Goal: Task Accomplishment & Management: Manage account settings

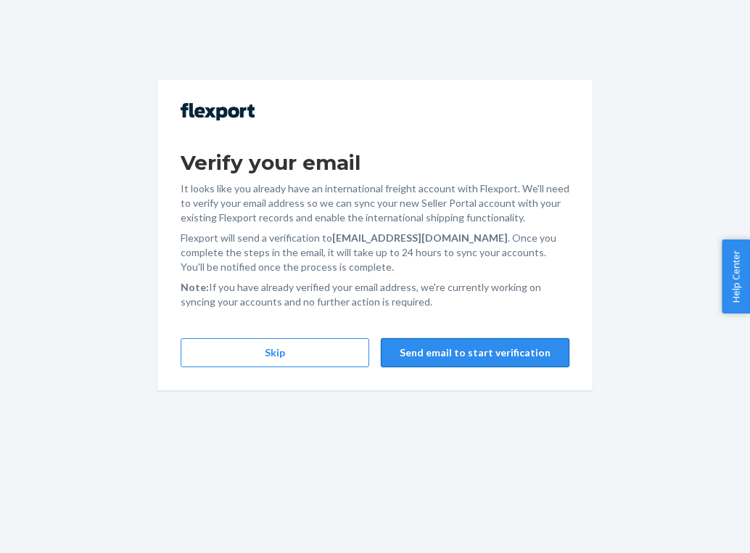
click at [424, 350] on button "Send email to start verification" at bounding box center [475, 352] width 189 height 29
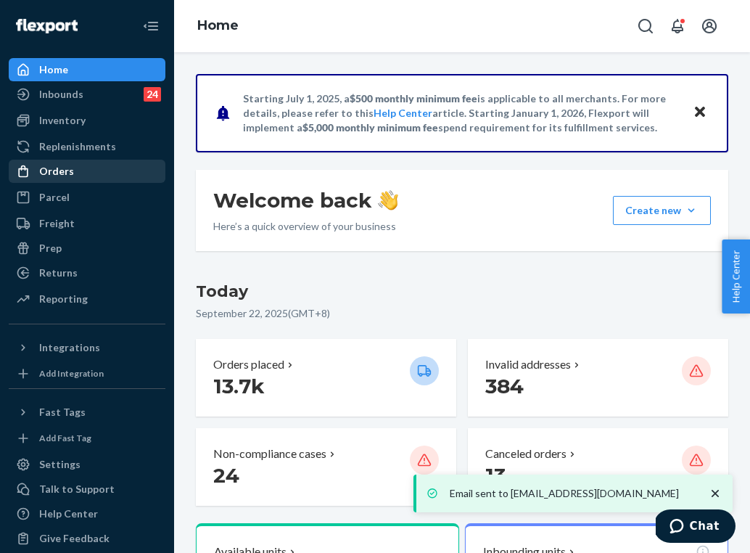
click at [112, 178] on div "Orders" at bounding box center [87, 171] width 154 height 20
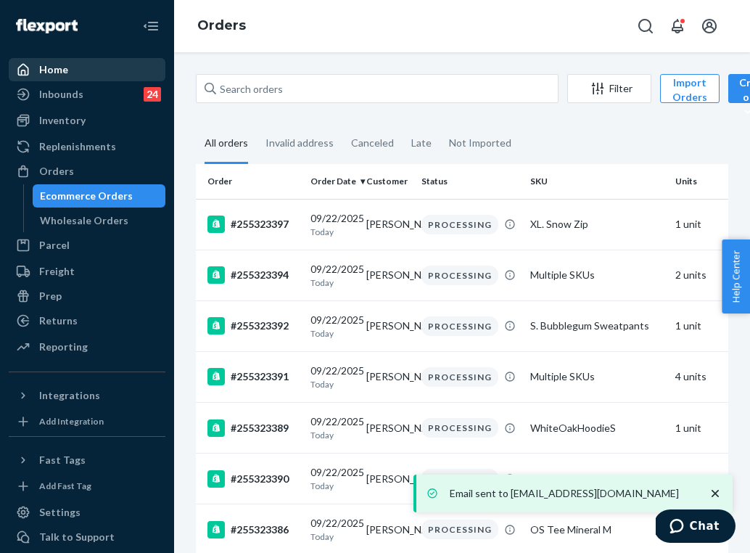
click at [112, 71] on div "Home" at bounding box center [87, 69] width 154 height 20
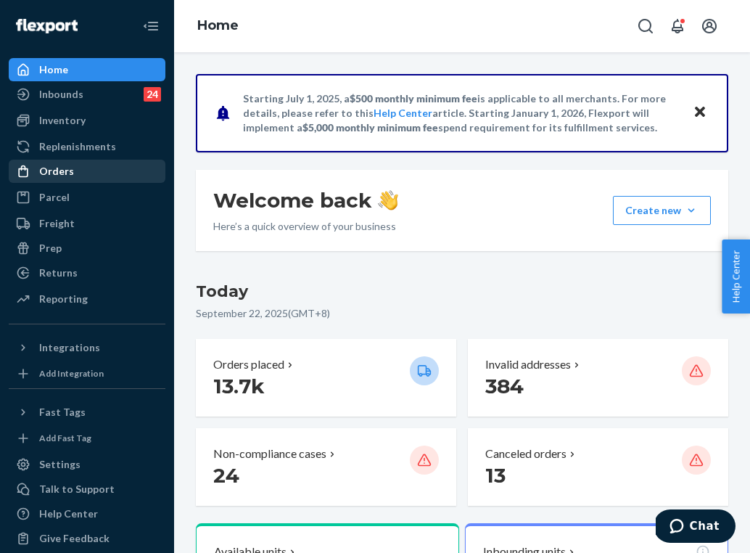
click at [78, 171] on div "Orders" at bounding box center [87, 171] width 154 height 20
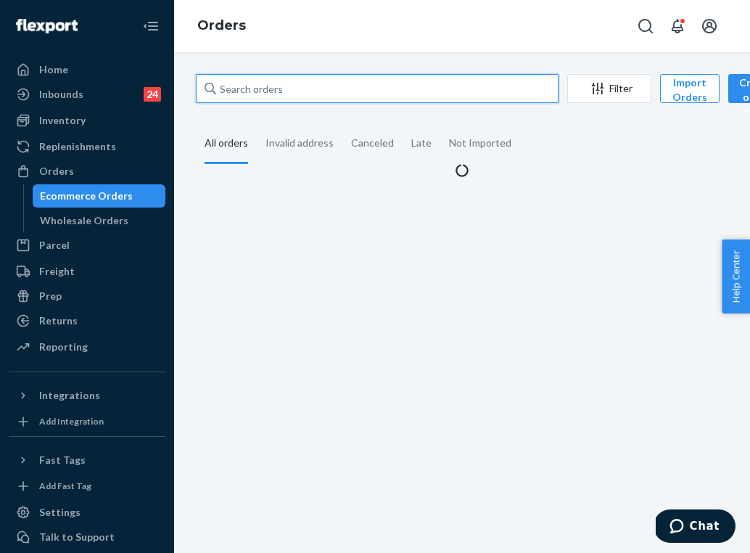
click at [326, 91] on input "text" at bounding box center [377, 88] width 363 height 29
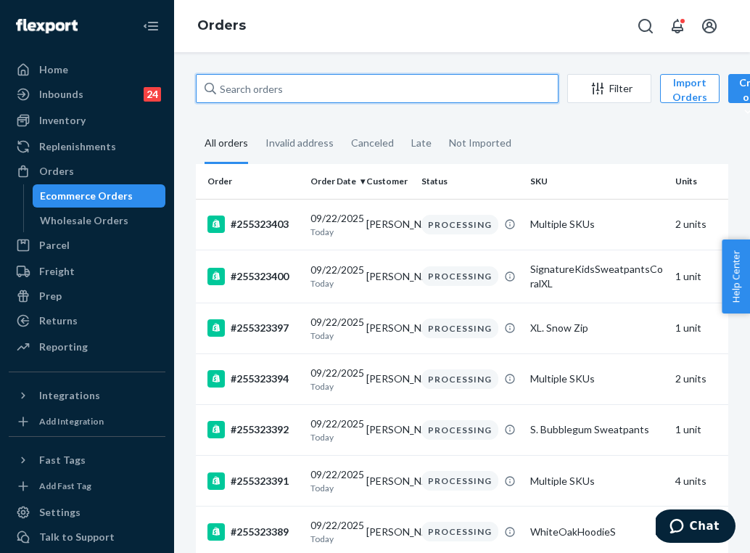
paste input "9434636106023299432109"
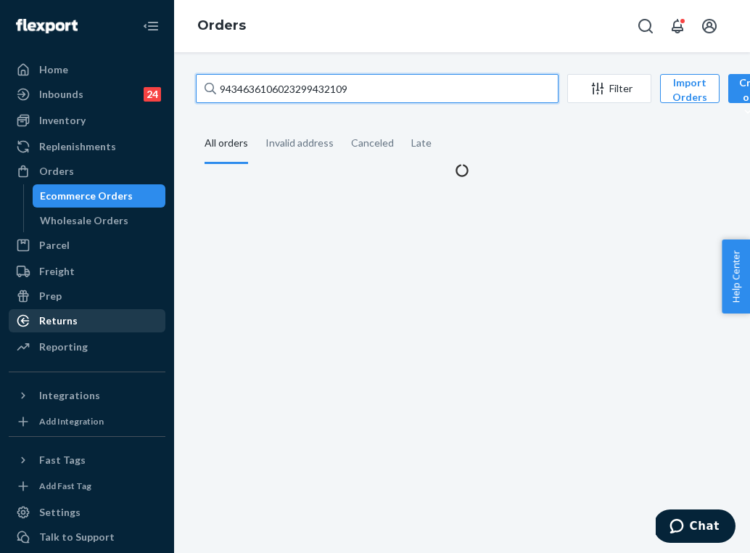
type input "9434636106023299432109"
click at [75, 318] on div "Returns" at bounding box center [87, 320] width 154 height 20
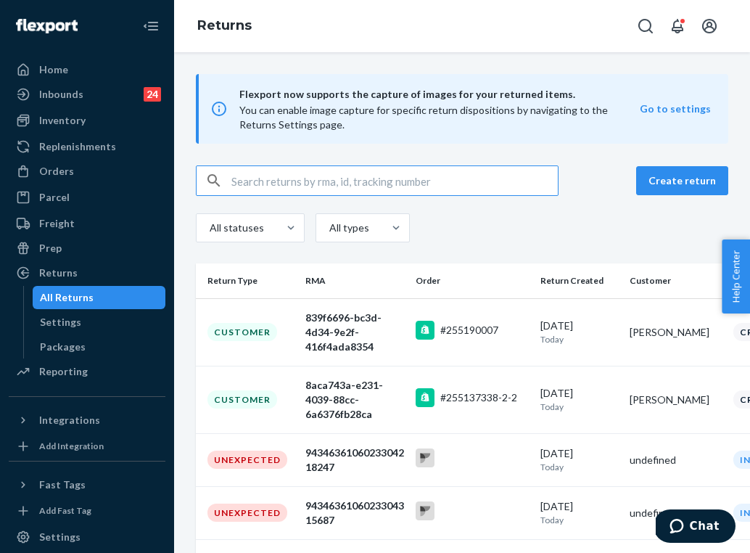
click at [264, 190] on input "text" at bounding box center [394, 180] width 326 height 29
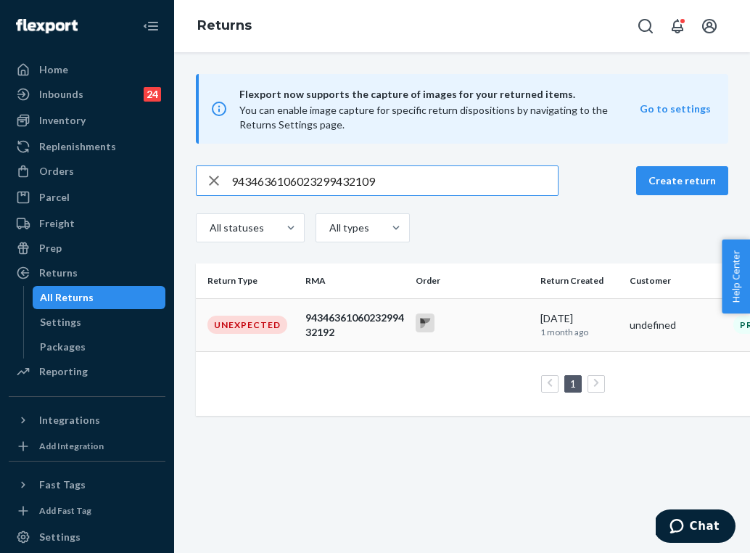
type input "9434636106023299432109"
click at [348, 326] on div "9434636106023299432192" at bounding box center [354, 324] width 99 height 29
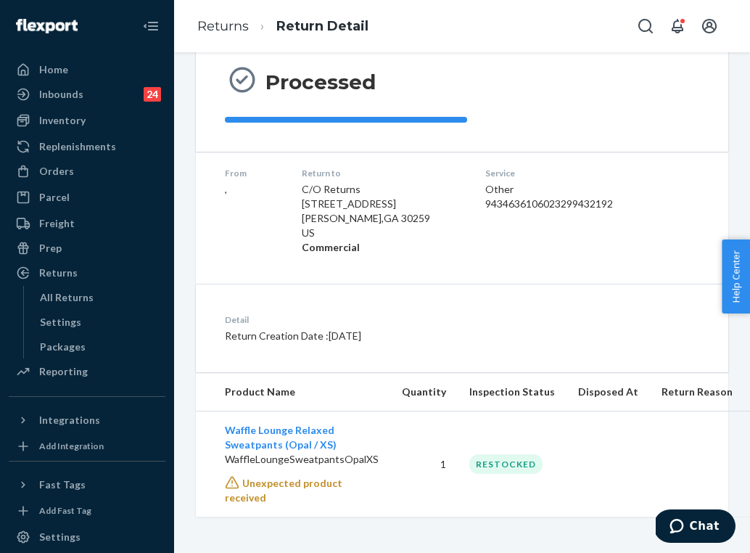
scroll to position [142, 0]
click at [108, 169] on div "Orders" at bounding box center [87, 171] width 154 height 20
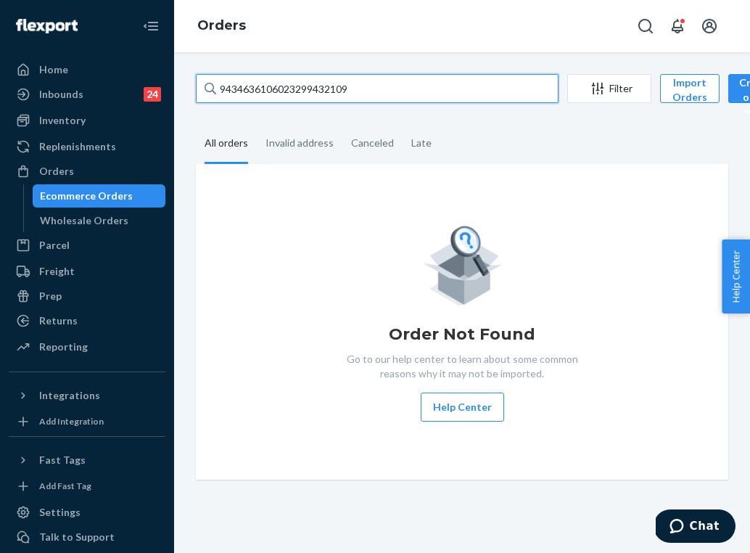
click at [321, 90] on input "9434636106023299432109" at bounding box center [377, 88] width 363 height 29
paste input "254036186"
type input "254036186"
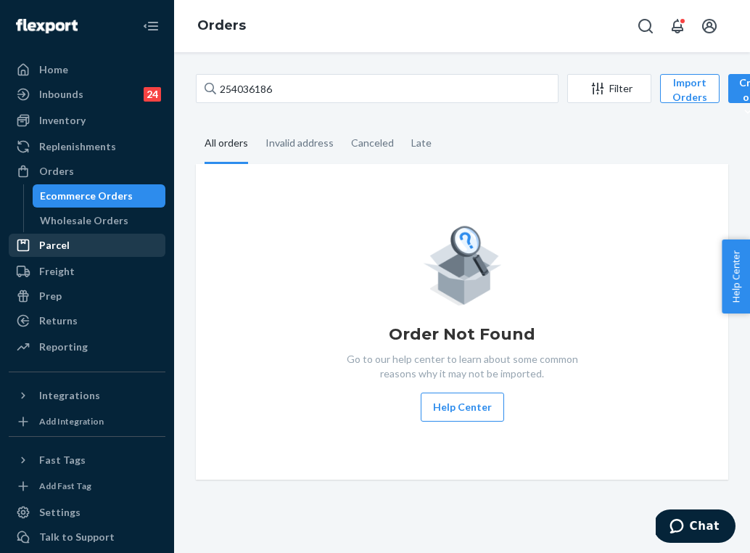
click at [126, 256] on link "Parcel" at bounding box center [87, 245] width 157 height 23
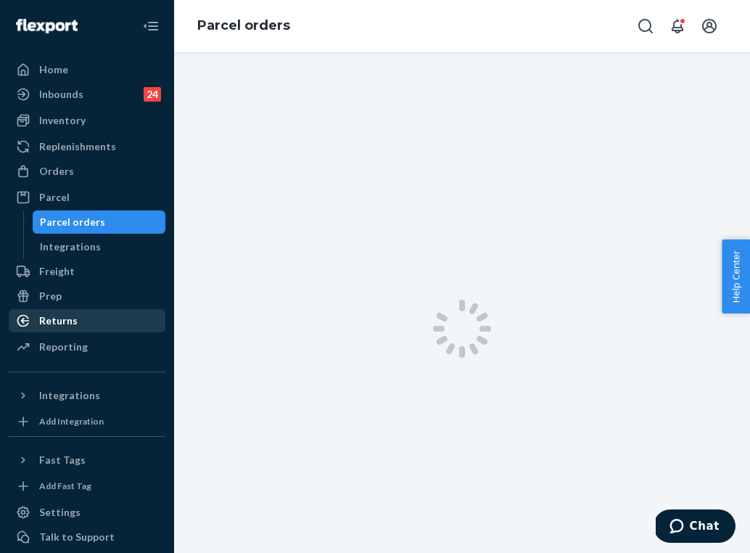
click at [117, 321] on div "Returns" at bounding box center [87, 320] width 154 height 20
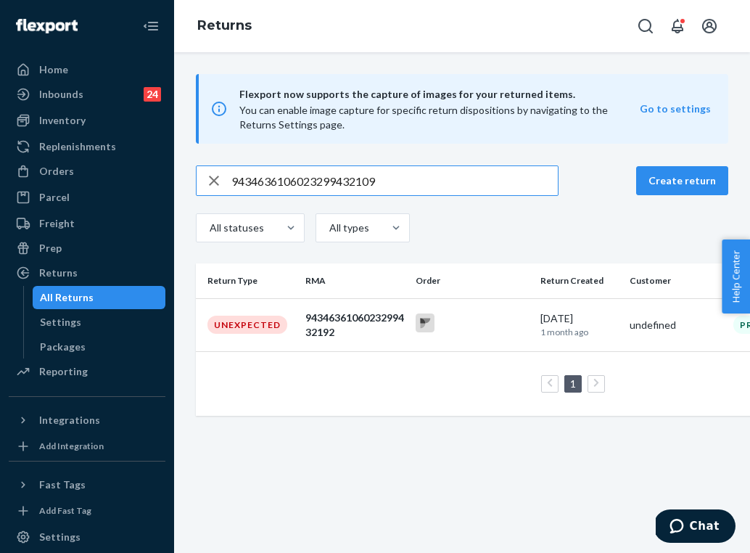
click at [288, 184] on input "9434636106023299432109" at bounding box center [394, 180] width 326 height 29
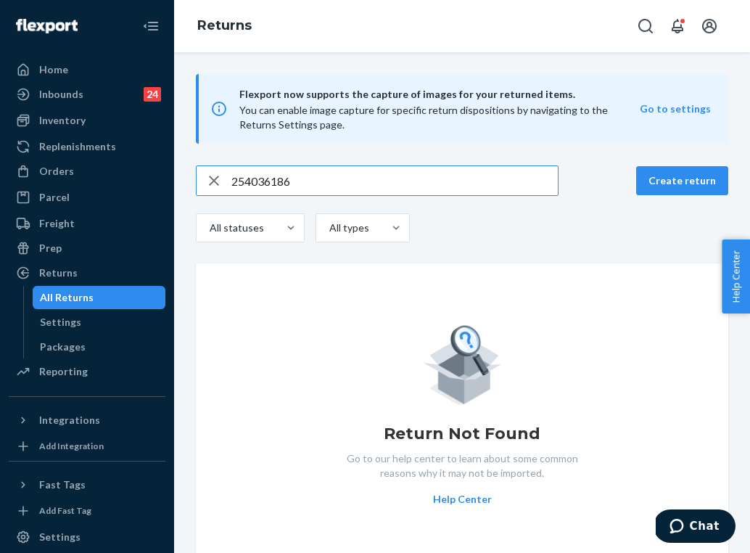
click at [255, 174] on input "254036186" at bounding box center [394, 180] width 326 height 29
paste input "9434636208303278937205"
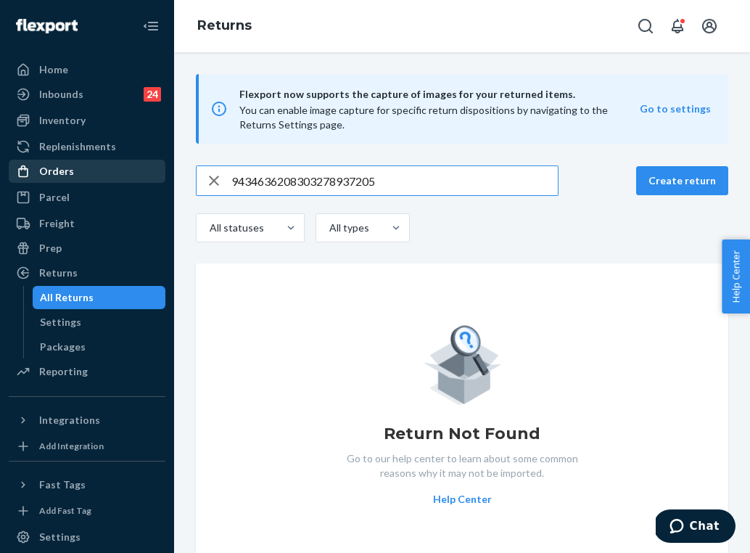
type input "9434636208303278937205"
click at [118, 182] on link "Orders" at bounding box center [87, 171] width 157 height 23
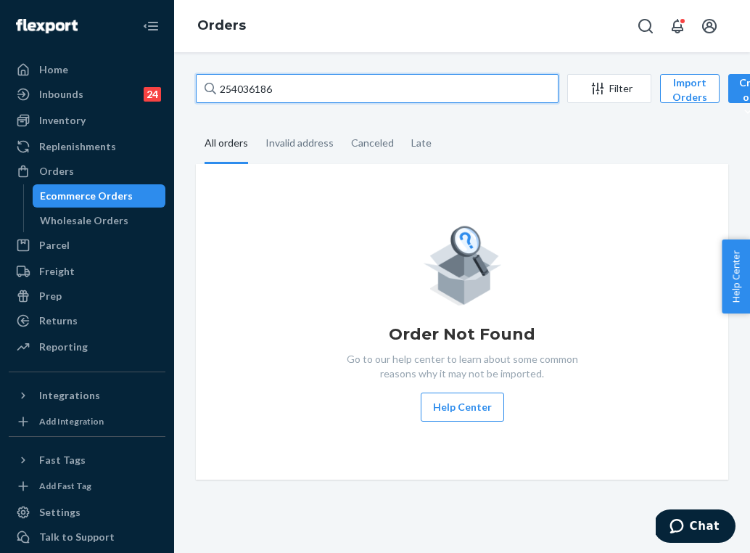
click at [236, 87] on input "254036186" at bounding box center [377, 88] width 363 height 29
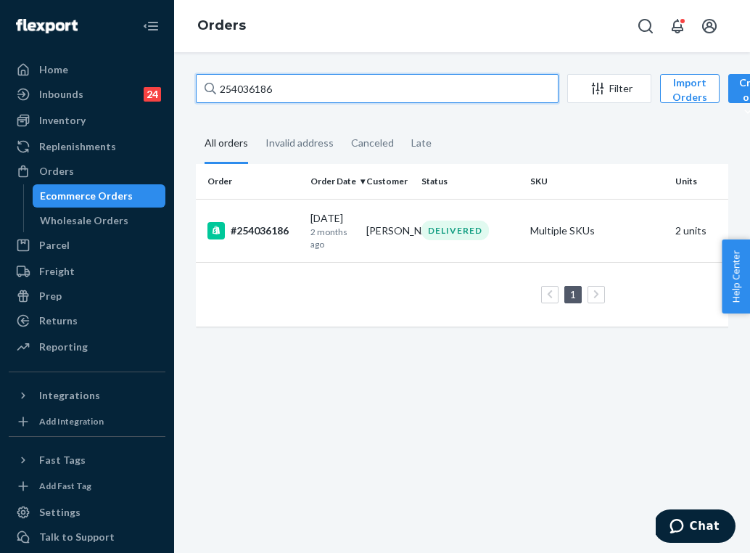
paste input "5062651"
type input "255062651"
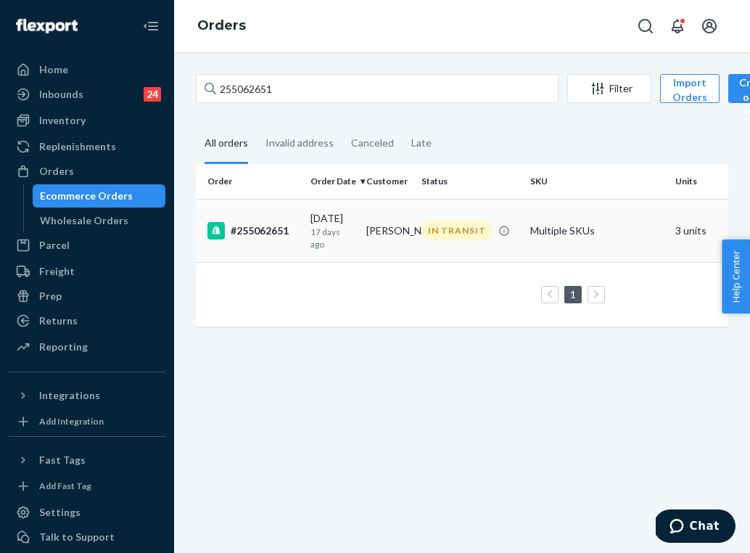
click at [366, 232] on td "[PERSON_NAME]" at bounding box center [389, 230] width 56 height 63
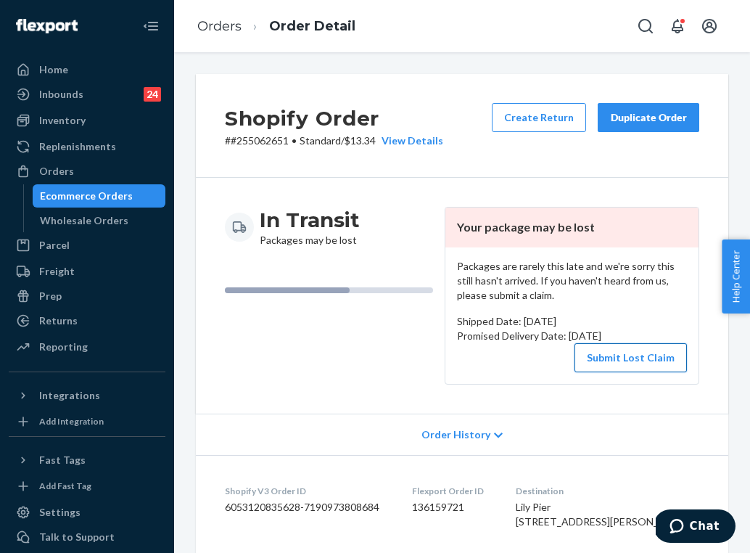
click at [628, 357] on button "Submit Lost Claim" at bounding box center [631, 357] width 112 height 29
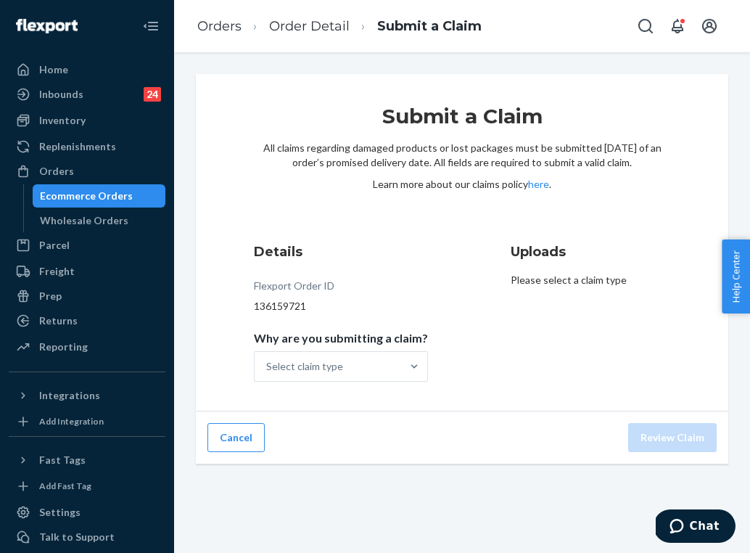
click at [382, 377] on div "Select claim type" at bounding box center [328, 366] width 147 height 29
click at [268, 374] on input "Why are you submitting a claim? Select claim type" at bounding box center [266, 366] width 1 height 15
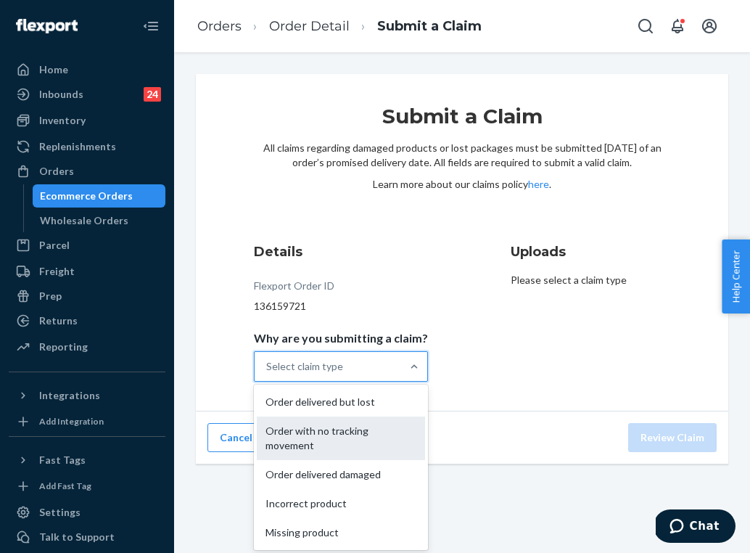
click at [353, 438] on div "Order with no tracking movement" at bounding box center [341, 438] width 168 height 44
click at [268, 374] on input "Why are you submitting a claim? option Order with no tracking movement focused,…" at bounding box center [266, 366] width 1 height 15
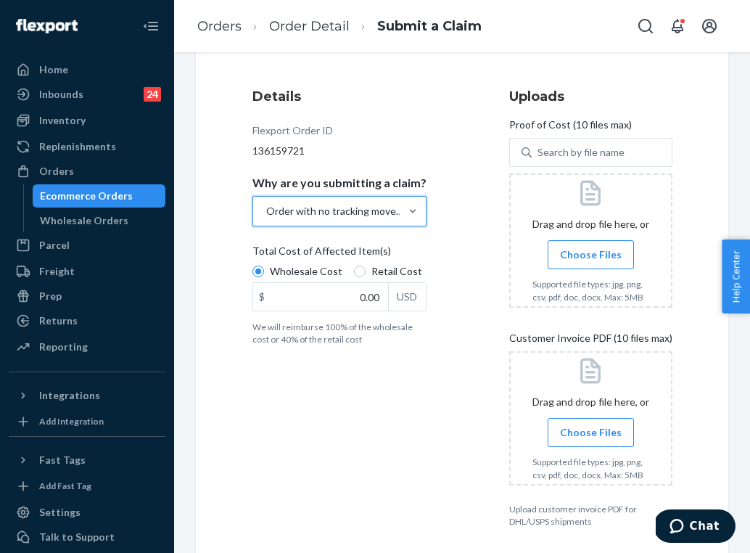
scroll to position [156, 0]
click at [591, 430] on input "Choose Files" at bounding box center [591, 432] width 1 height 16
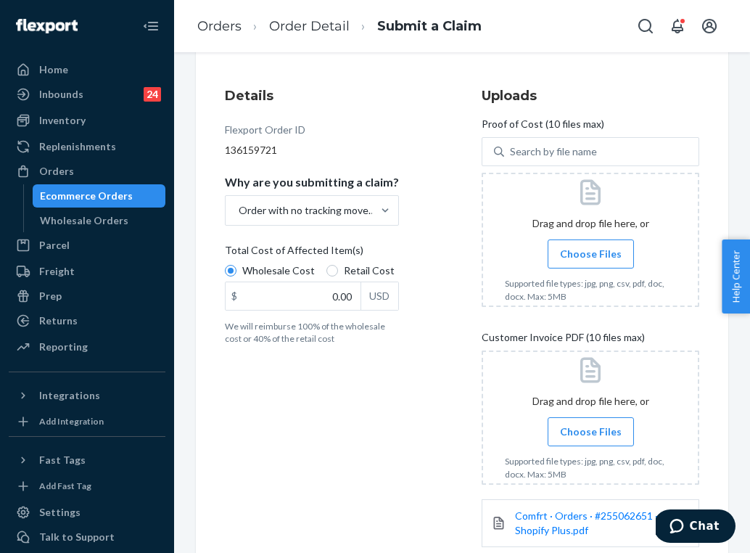
click at [591, 254] on input "Choose Files" at bounding box center [591, 254] width 1 height 16
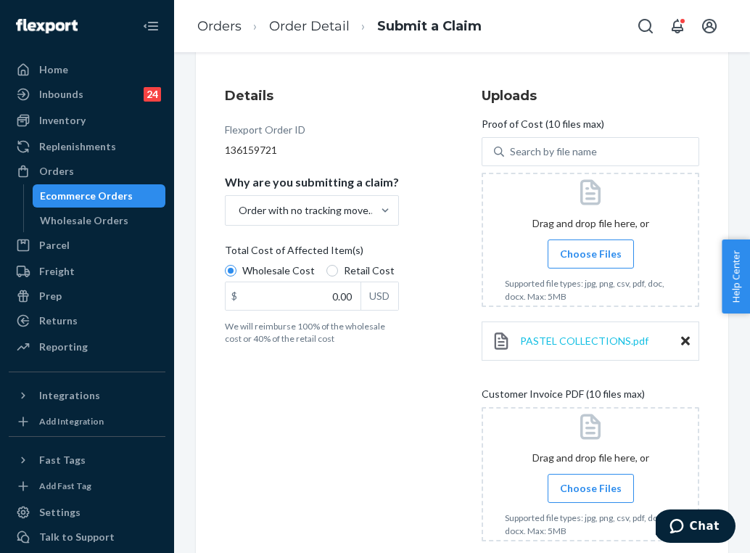
click at [609, 342] on span "PASTEL COLLECTIONS.pdf" at bounding box center [584, 340] width 128 height 12
click at [583, 252] on span "Choose Files" at bounding box center [591, 254] width 62 height 15
click at [591, 252] on input "Choose Files" at bounding box center [591, 254] width 1 height 16
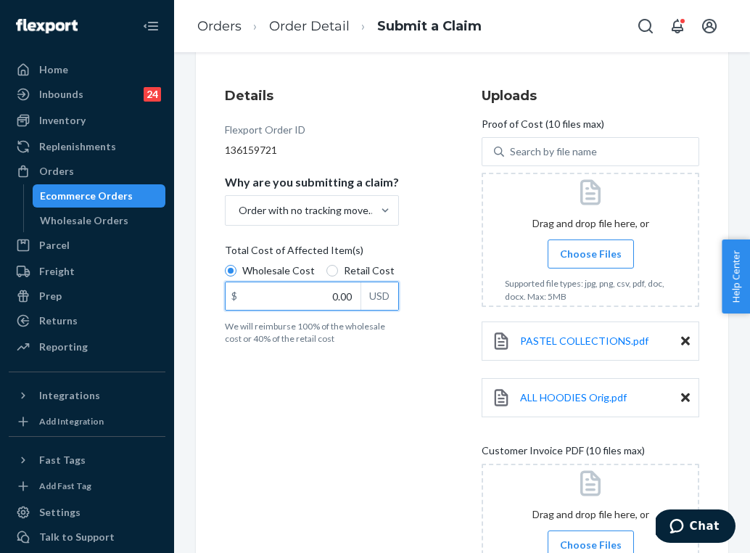
click at [338, 301] on input "0.00" at bounding box center [293, 296] width 135 height 28
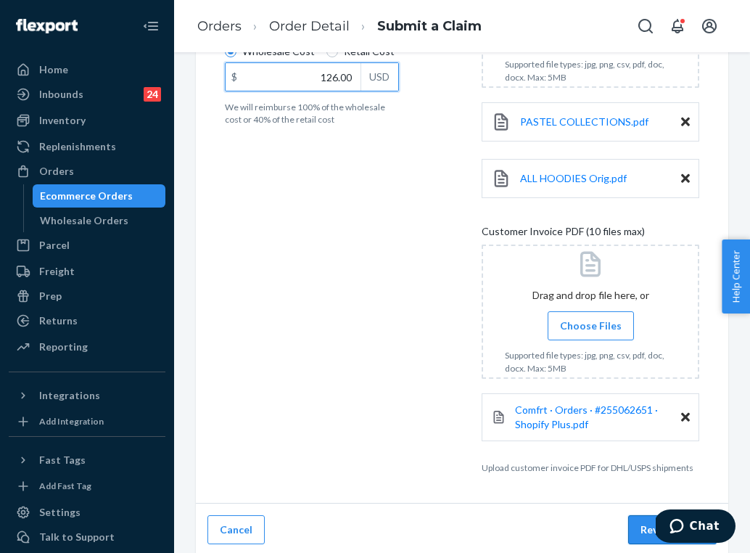
type input "126.00"
click at [649, 530] on button "Review Claim" at bounding box center [672, 529] width 89 height 29
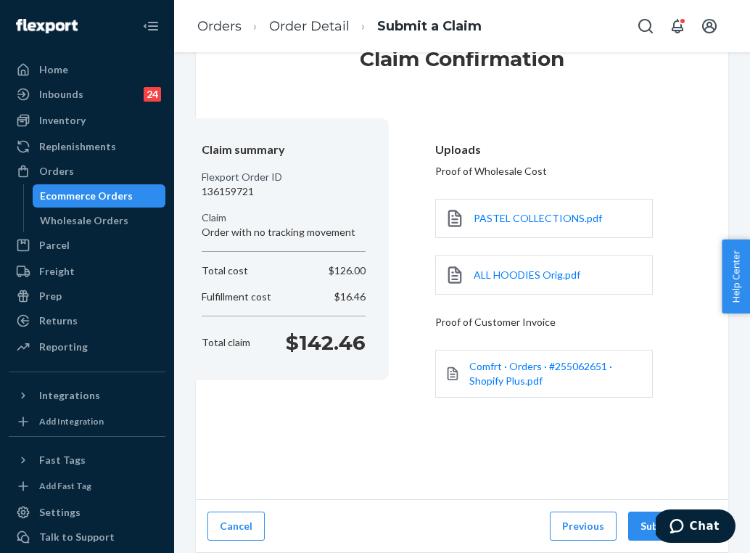
scroll to position [57, 0]
click at [649, 530] on button "Submit Claim" at bounding box center [672, 526] width 89 height 29
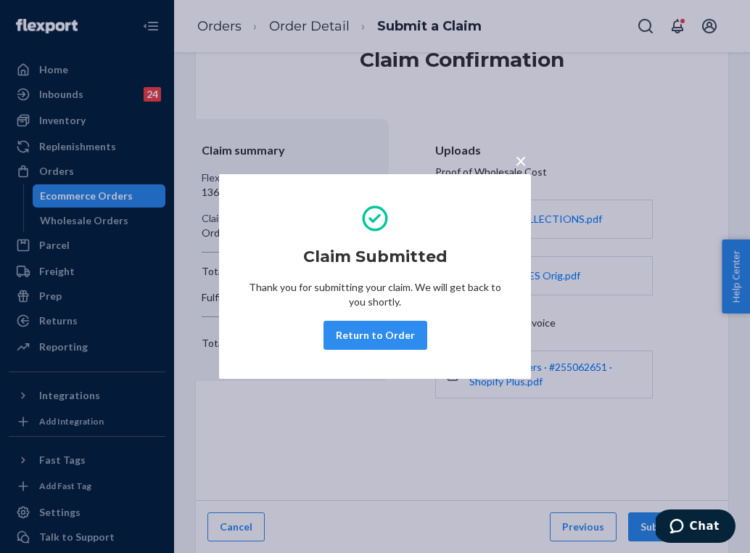
click at [384, 350] on div "Claim Submitted Thank you for submitting your claim. We will get back to you sh…" at bounding box center [375, 276] width 254 height 158
click at [400, 332] on button "Return to Order" at bounding box center [376, 335] width 104 height 29
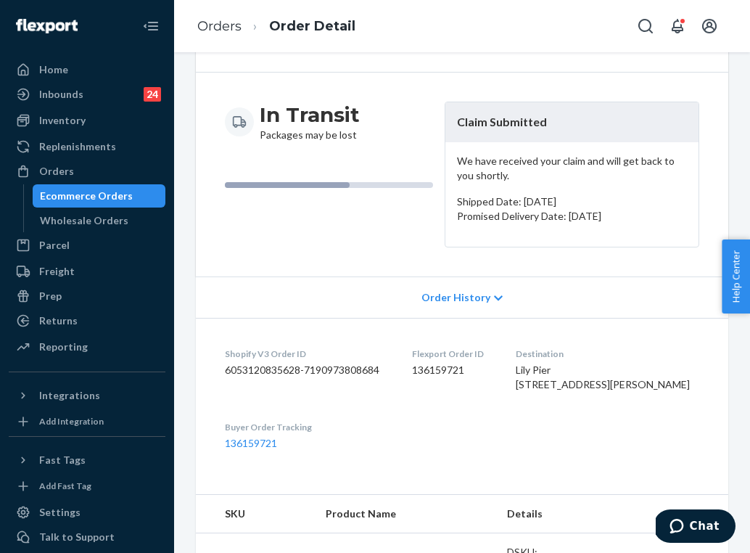
scroll to position [120, 0]
drag, startPoint x: 591, startPoint y: 410, endPoint x: 561, endPoint y: 383, distance: 40.1
click at [561, 383] on dl "Shopify V3 Order ID 6053120835628-7190973808684 Flexport Order ID 136159721 Des…" at bounding box center [462, 398] width 532 height 162
copy span "[STREET_ADDRESS][PERSON_NAME]"
click at [237, 25] on link "Orders" at bounding box center [219, 26] width 44 height 16
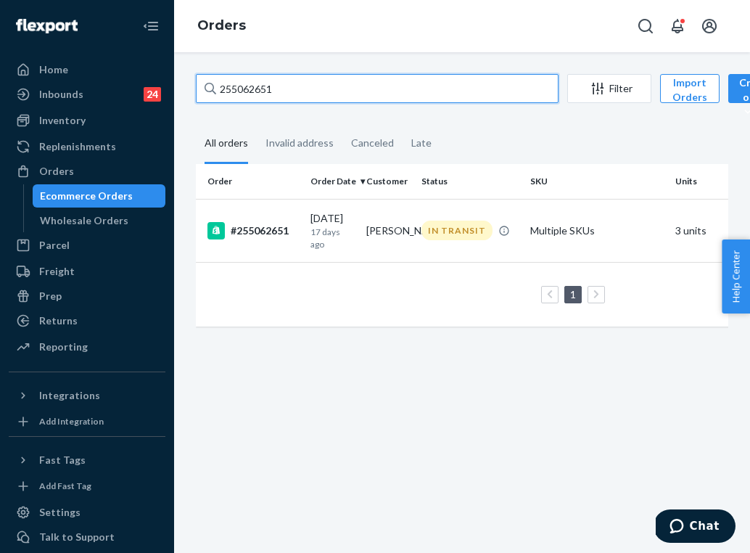
click at [343, 97] on input "255062651" at bounding box center [377, 88] width 363 height 29
paste input "301495"
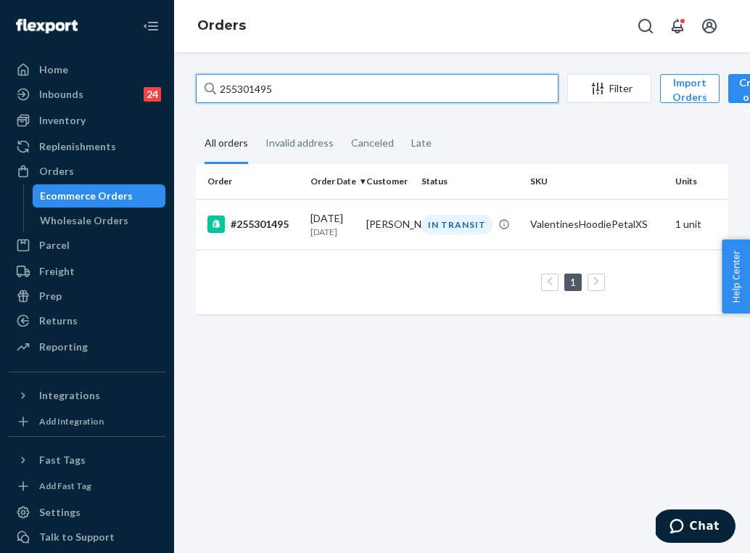
click at [257, 80] on input "255301495" at bounding box center [377, 88] width 363 height 29
paste input "008486"
type input "255008486"
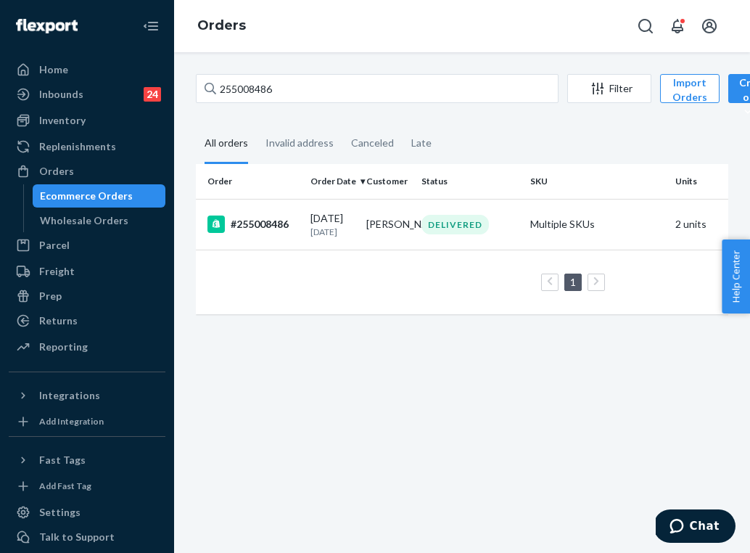
click at [395, 218] on td "[PERSON_NAME]" at bounding box center [389, 224] width 56 height 51
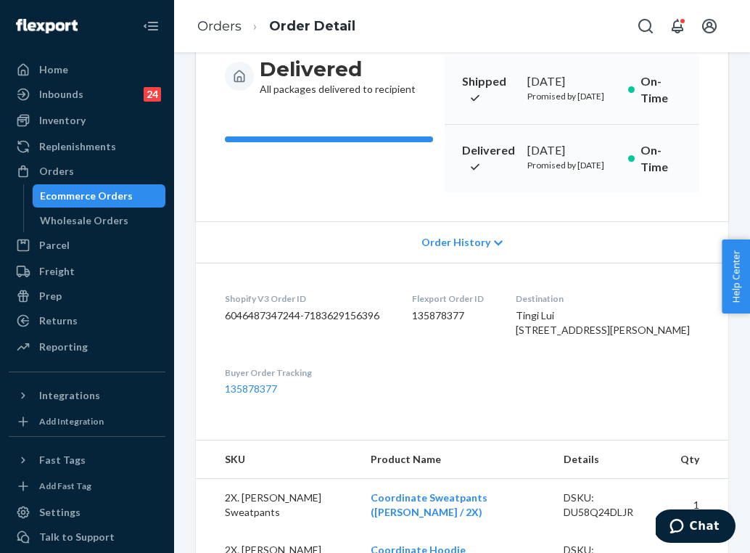
scroll to position [166, 0]
drag, startPoint x: 570, startPoint y: 400, endPoint x: 544, endPoint y: 371, distance: 39.0
click at [544, 371] on dl "Shopify V3 Order ID 6046487347244-7183629156396 Flexport Order ID 135878377 Des…" at bounding box center [462, 343] width 532 height 162
copy span "[STREET_ADDRESS][PERSON_NAME]"
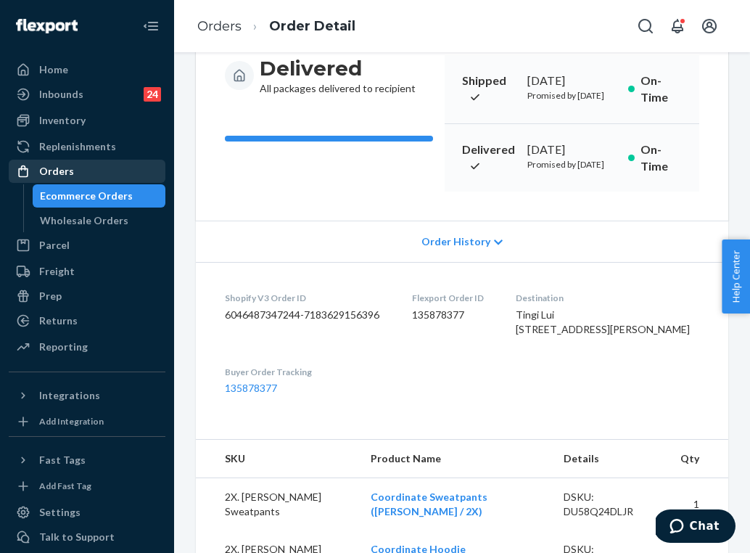
click at [76, 173] on div "Orders" at bounding box center [87, 171] width 154 height 20
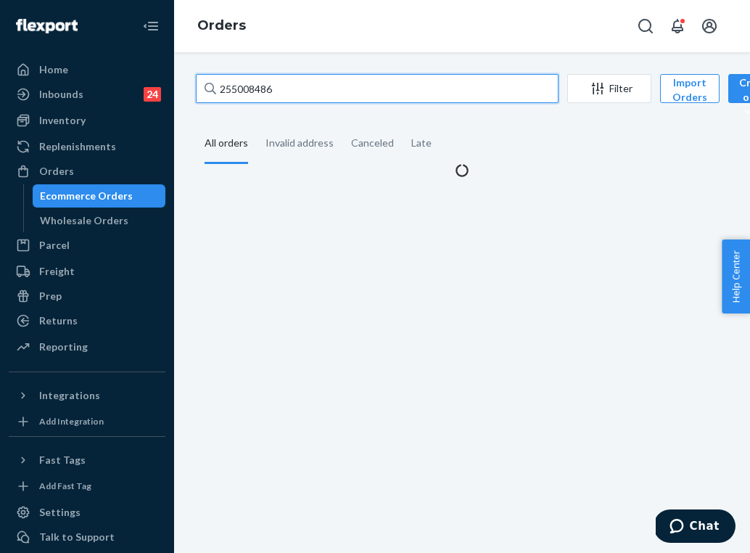
click at [284, 91] on input "255008486" at bounding box center [377, 88] width 363 height 29
paste input "4611303"
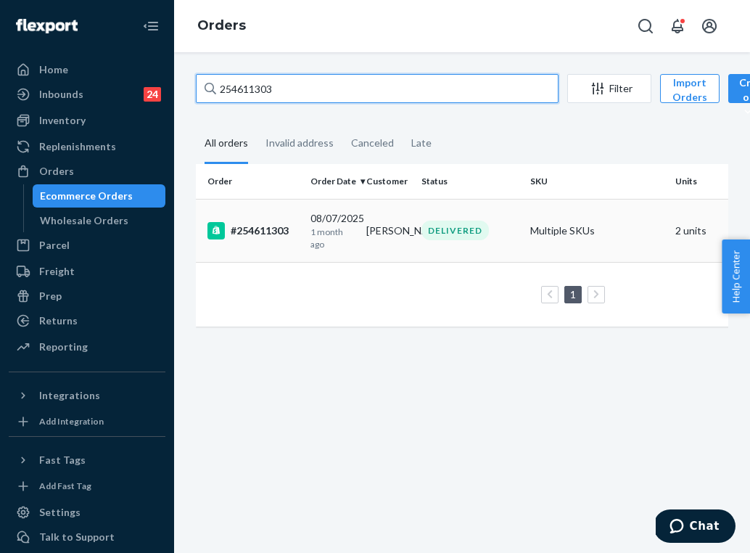
type input "254611303"
click at [355, 244] on td "[DATE] [DATE]" at bounding box center [333, 230] width 56 height 63
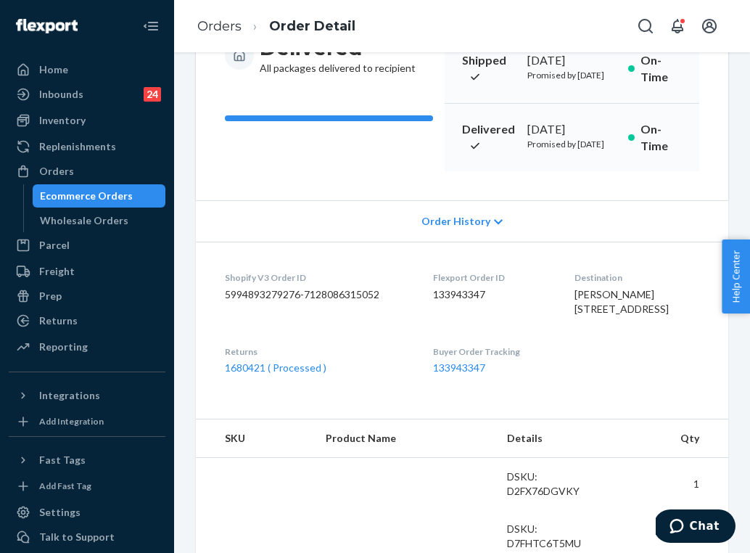
scroll to position [223, 0]
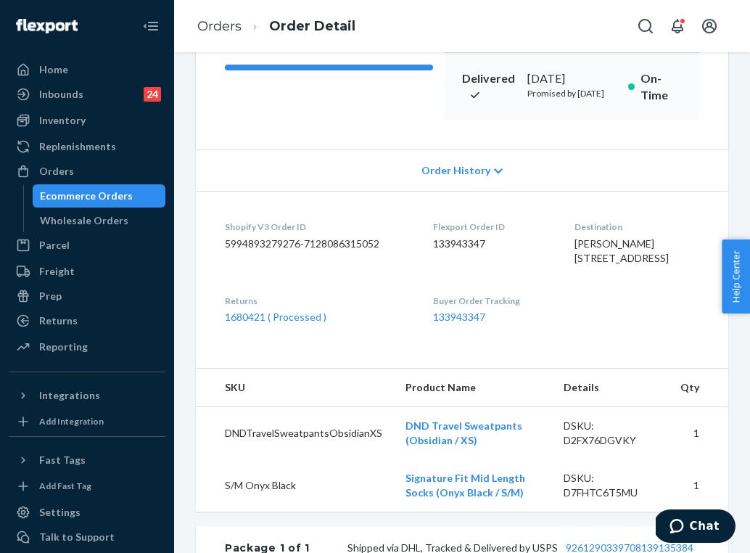
click at [243, 23] on li "Order Detail" at bounding box center [299, 27] width 114 height 20
click at [234, 29] on link "Orders" at bounding box center [219, 26] width 44 height 16
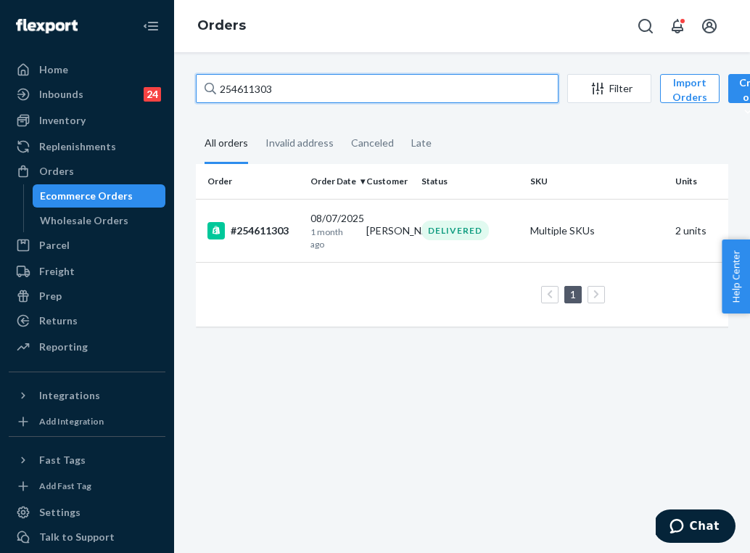
click at [296, 86] on input "254611303" at bounding box center [377, 88] width 363 height 29
paste input "927188"
type input "254927188"
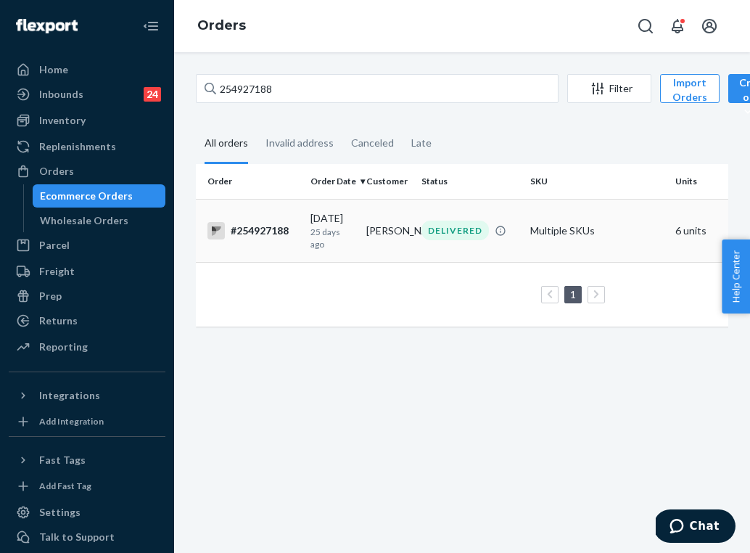
click at [392, 237] on td "[PERSON_NAME]" at bounding box center [389, 230] width 56 height 63
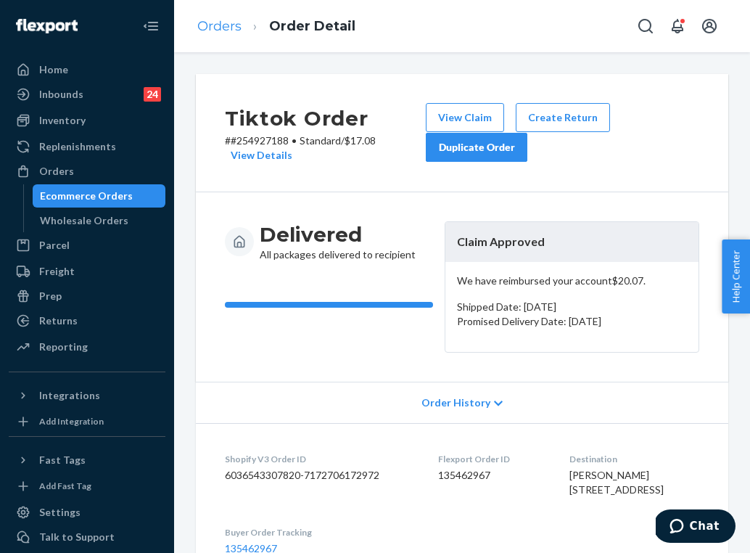
click at [236, 33] on link "Orders" at bounding box center [219, 26] width 44 height 16
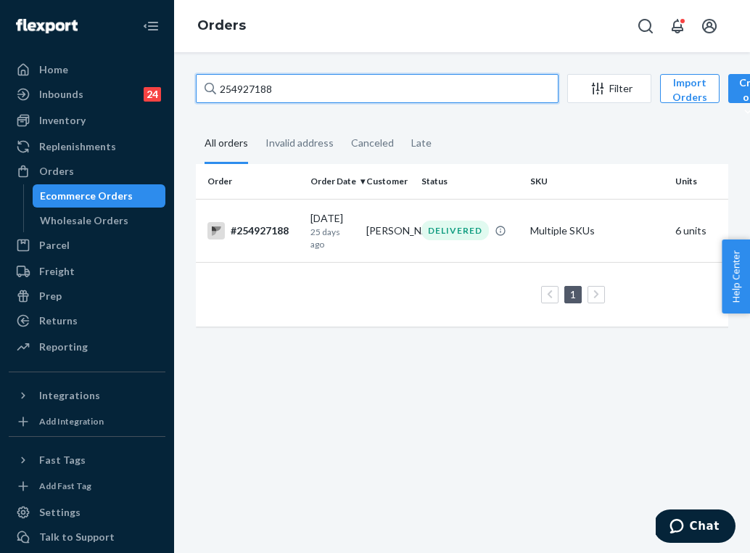
click at [310, 89] on input "254927188" at bounding box center [377, 88] width 363 height 29
paste input "519082"
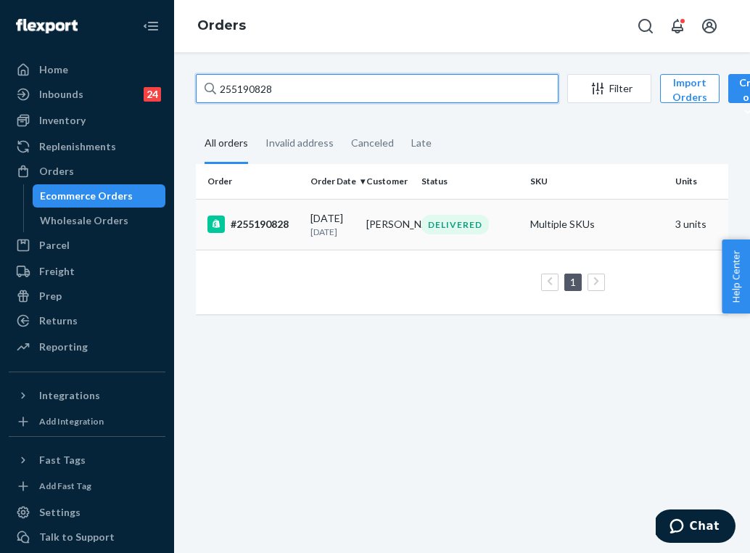
type input "255190828"
click at [365, 235] on td "[PERSON_NAME]" at bounding box center [389, 224] width 56 height 51
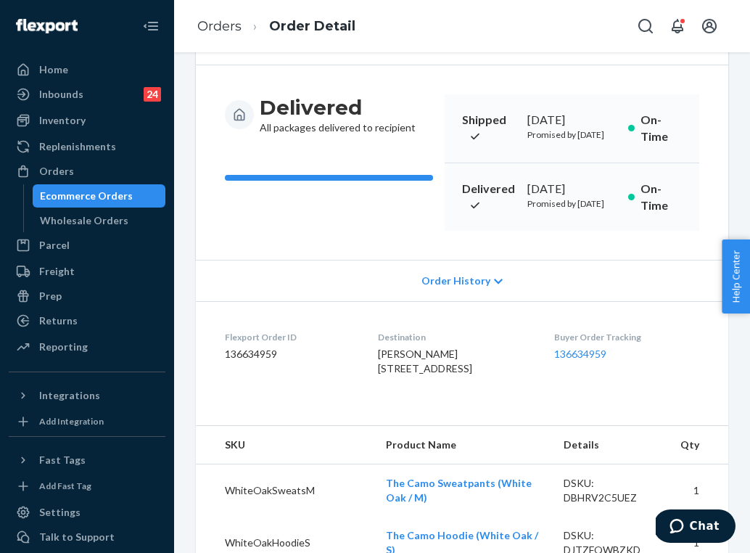
scroll to position [142, 0]
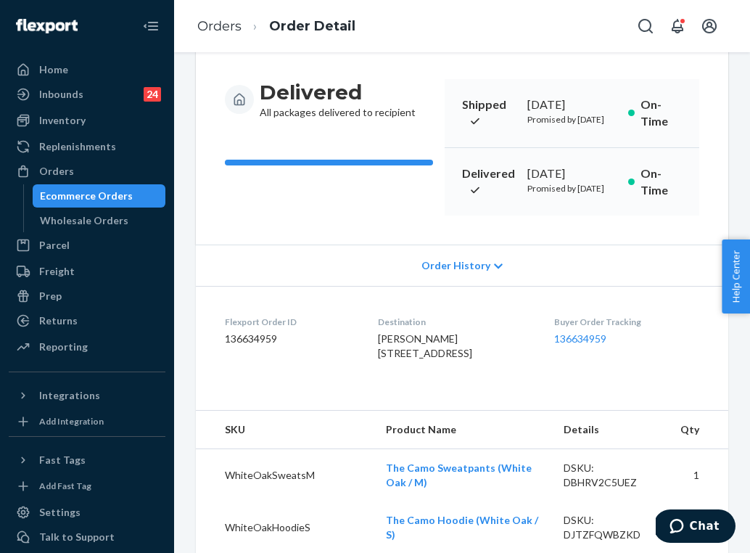
drag, startPoint x: 397, startPoint y: 430, endPoint x: 365, endPoint y: 400, distance: 43.6
click at [363, 395] on dl "Flexport Order ID 136634959 Destination [PERSON_NAME] [STREET_ADDRESS]-1371 US …" at bounding box center [462, 340] width 532 height 109
copy span "[STREET_ADDRESS]"
click at [219, 25] on link "Orders" at bounding box center [219, 26] width 44 height 16
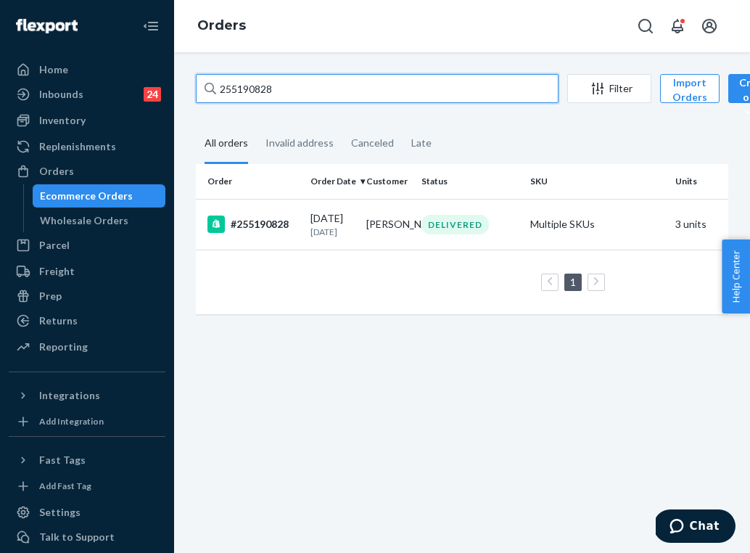
click at [315, 94] on input "255190828" at bounding box center [377, 88] width 363 height 29
paste input "36266"
type input "255136266"
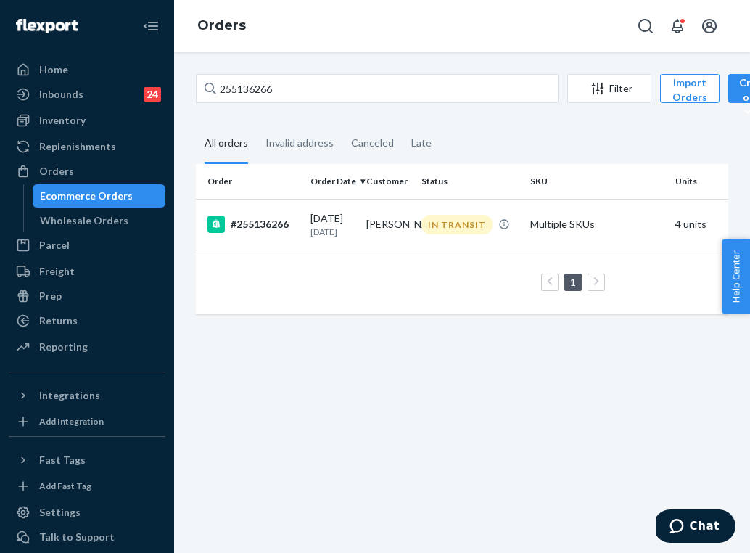
click at [321, 238] on p "[DATE]" at bounding box center [332, 232] width 44 height 12
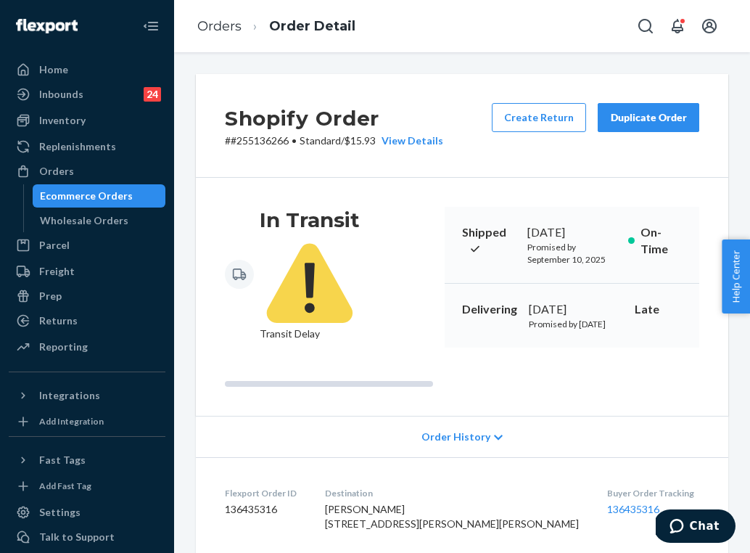
click at [527, 306] on div "Delivering [DATE] Promised by [DATE] Late" at bounding box center [572, 316] width 255 height 64
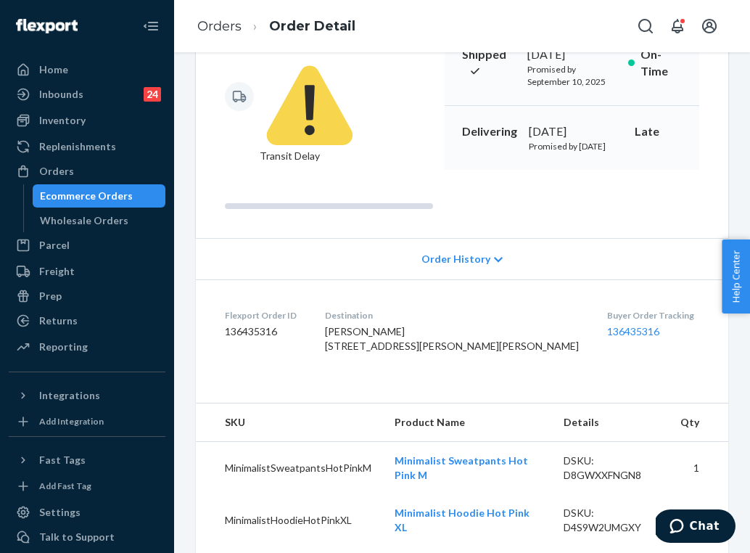
scroll to position [208, 0]
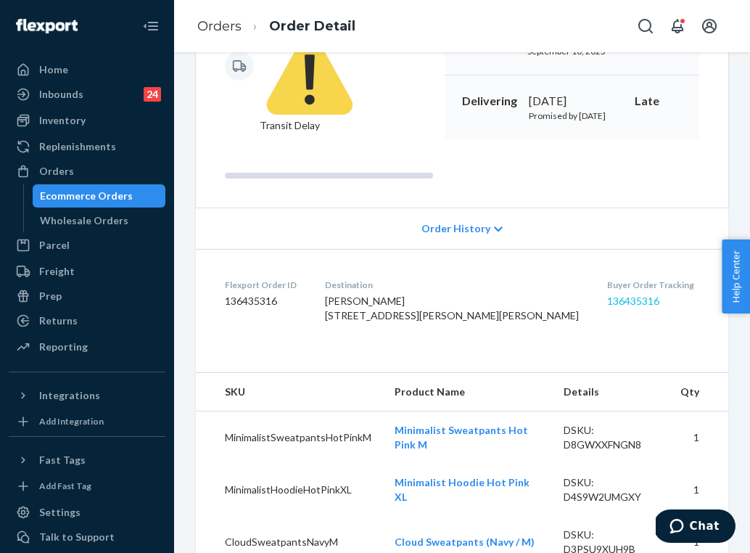
click at [607, 307] on link "136435316" at bounding box center [633, 301] width 52 height 12
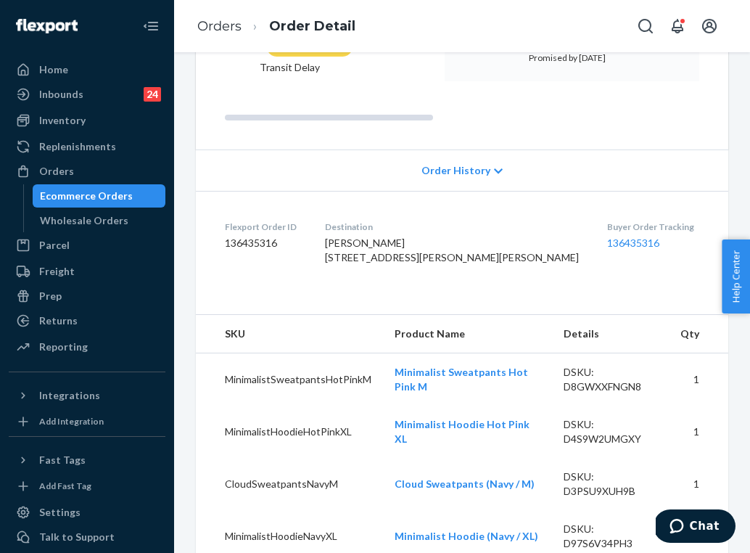
scroll to position [267, 0]
drag, startPoint x: 411, startPoint y: 305, endPoint x: 369, endPoint y: 266, distance: 57.0
click at [367, 265] on dl "Flexport Order ID 136435316 Destination [PERSON_NAME] [GEOGRAPHIC_DATA][PERSON_…" at bounding box center [462, 244] width 532 height 109
copy span "[GEOGRAPHIC_DATA][PERSON_NAME][PERSON_NAME] [GEOGRAPHIC_DATA] US"
click at [226, 30] on link "Orders" at bounding box center [219, 26] width 44 height 16
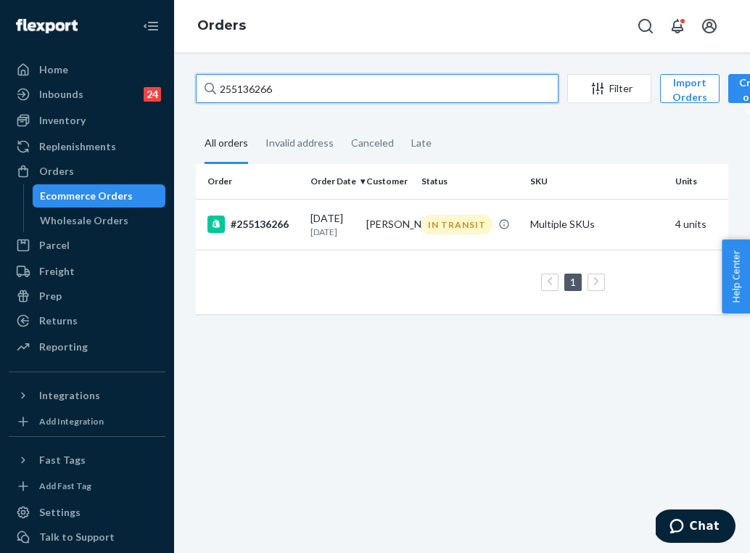
click at [276, 85] on input "255136266" at bounding box center [377, 88] width 363 height 29
paste input "202474"
type input "255202474"
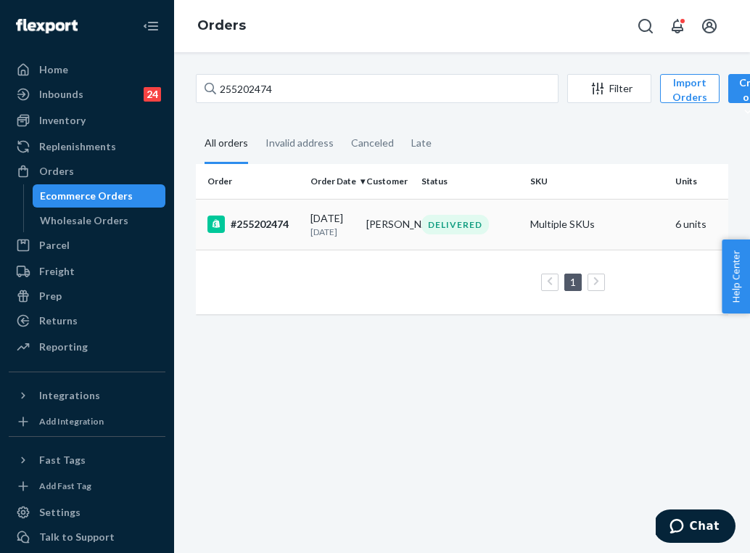
click at [301, 205] on td "#255202474" at bounding box center [250, 224] width 109 height 51
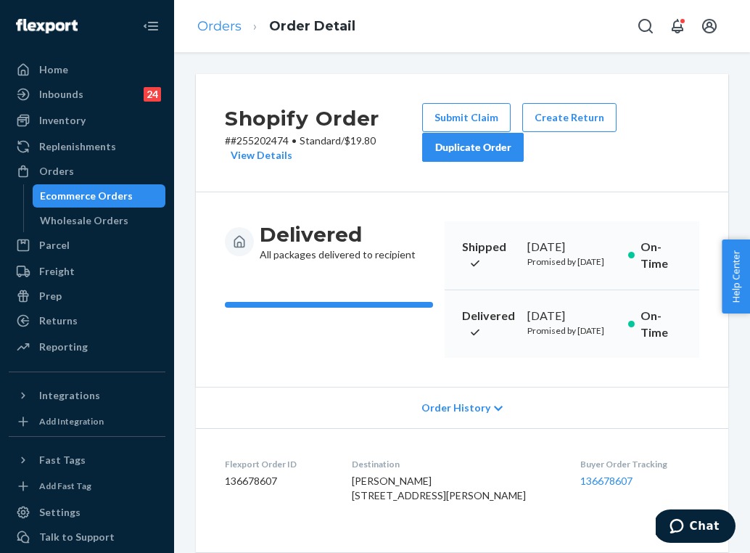
click at [225, 27] on link "Orders" at bounding box center [219, 26] width 44 height 16
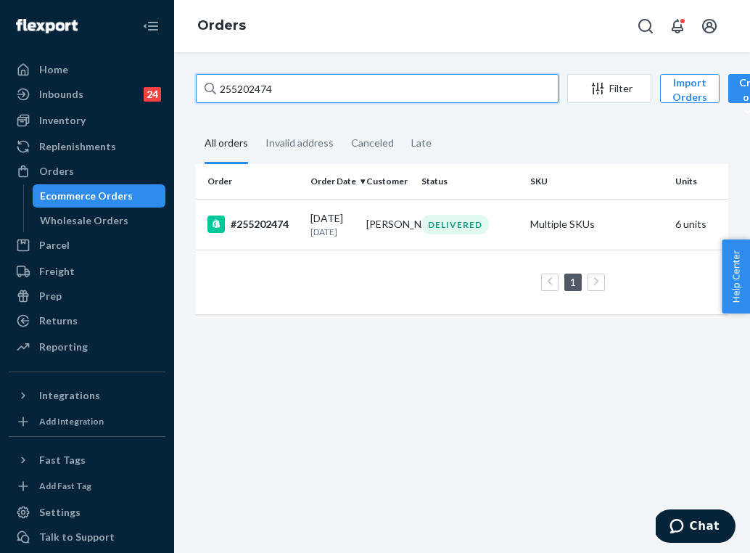
click at [274, 91] on input "255202474" at bounding box center [377, 88] width 363 height 29
paste input "193522"
type input "255193522"
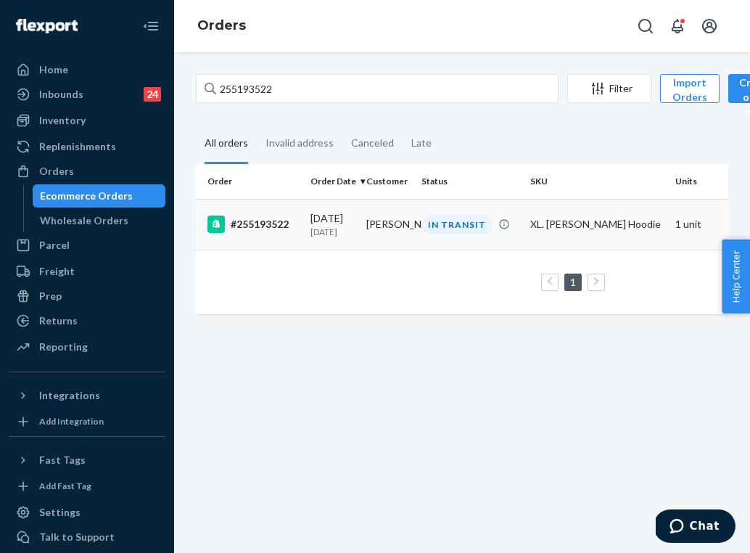
click at [284, 233] on div "#255193522" at bounding box center [252, 223] width 91 height 17
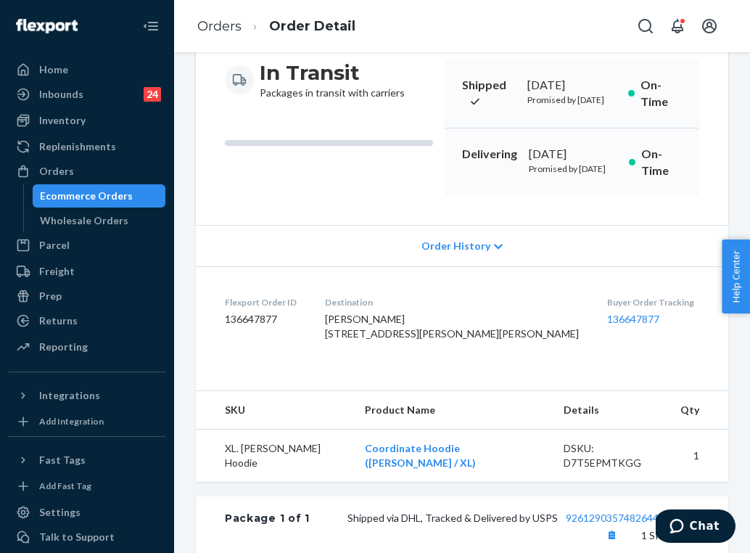
scroll to position [184, 0]
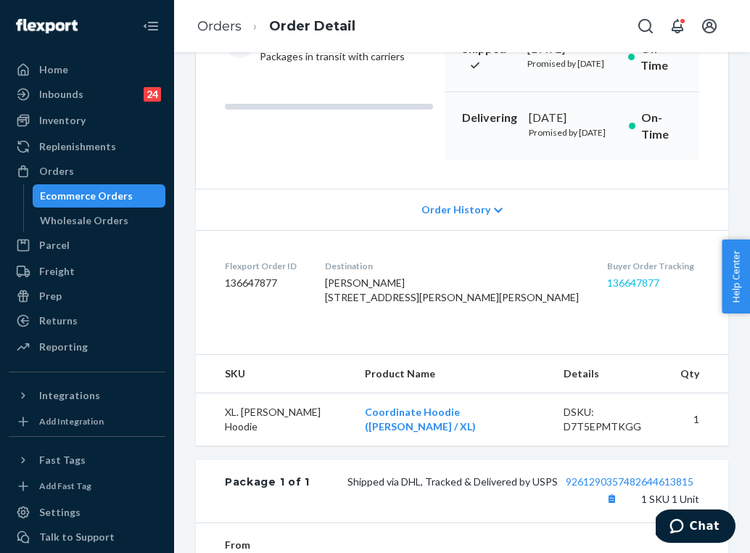
click at [607, 289] on link "136647877" at bounding box center [633, 282] width 52 height 12
click at [234, 28] on link "Orders" at bounding box center [219, 26] width 44 height 16
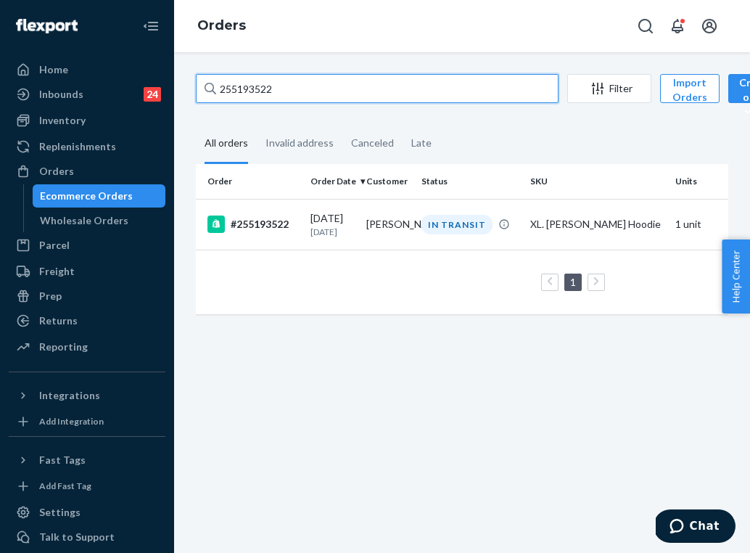
click at [284, 89] on input "255193522" at bounding box center [377, 88] width 363 height 29
paste input "3554157"
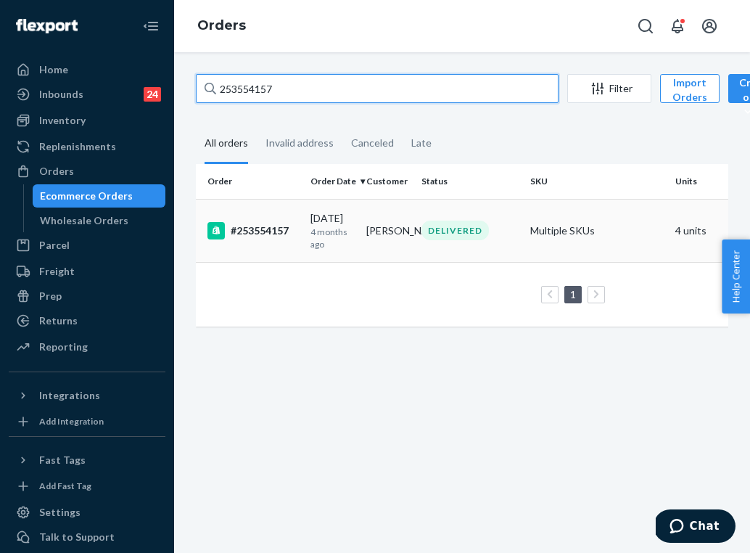
type input "253554157"
click at [429, 238] on div "DELIVERED" at bounding box center [454, 231] width 67 height 20
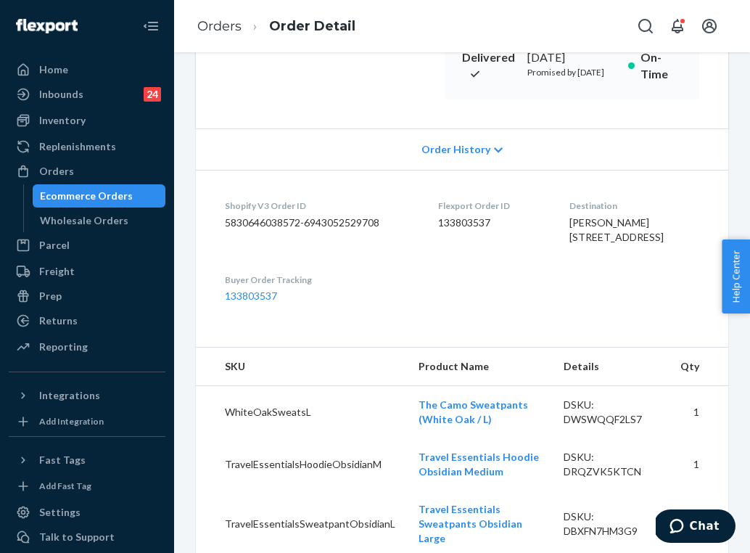
scroll to position [244, 0]
click at [260, 301] on link "133803537" at bounding box center [251, 295] width 52 height 12
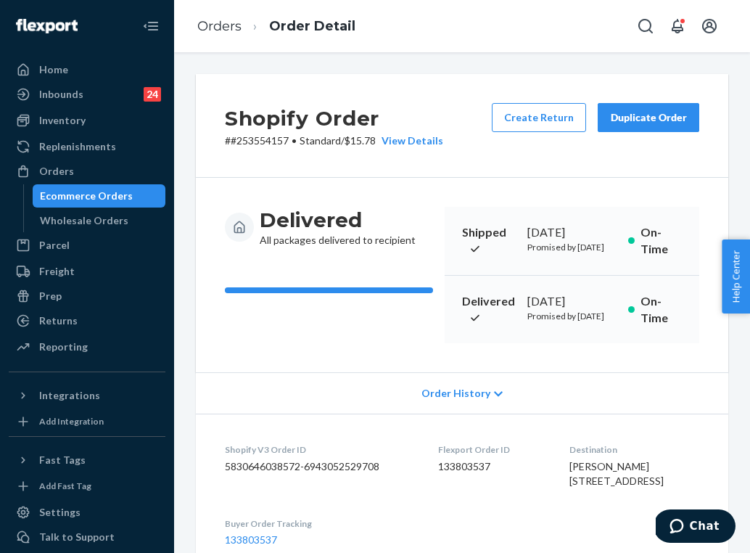
scroll to position [0, 0]
click at [234, 18] on link "Orders" at bounding box center [219, 26] width 44 height 16
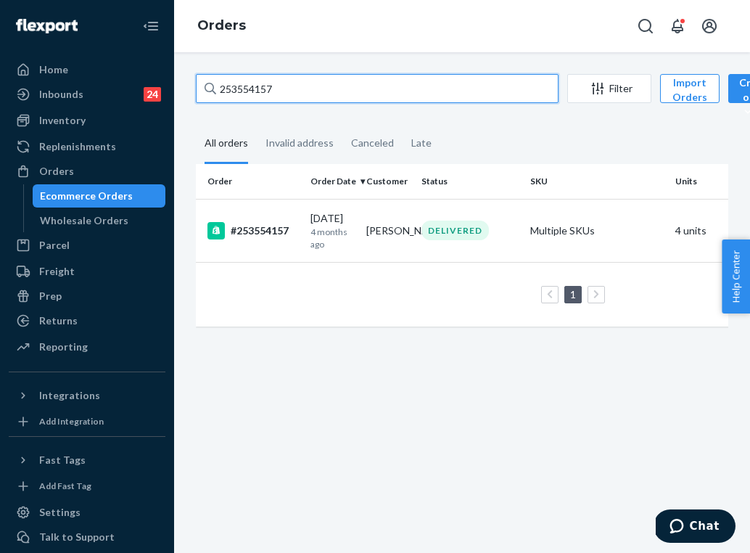
click at [307, 91] on input "253554157" at bounding box center [377, 88] width 363 height 29
paste input "5105891"
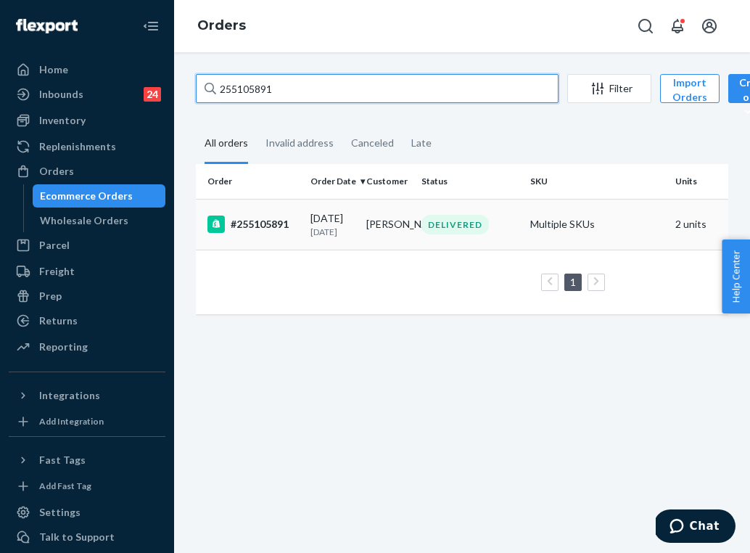
type input "255105891"
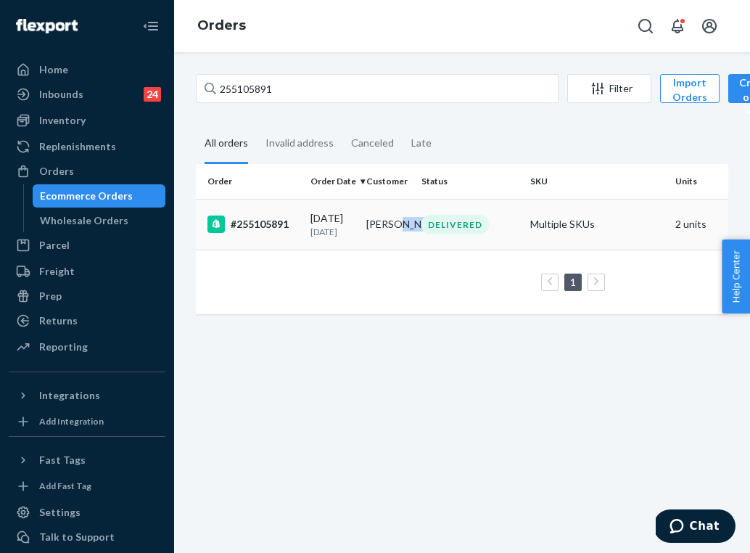
click at [394, 229] on td "[PERSON_NAME]" at bounding box center [389, 224] width 56 height 51
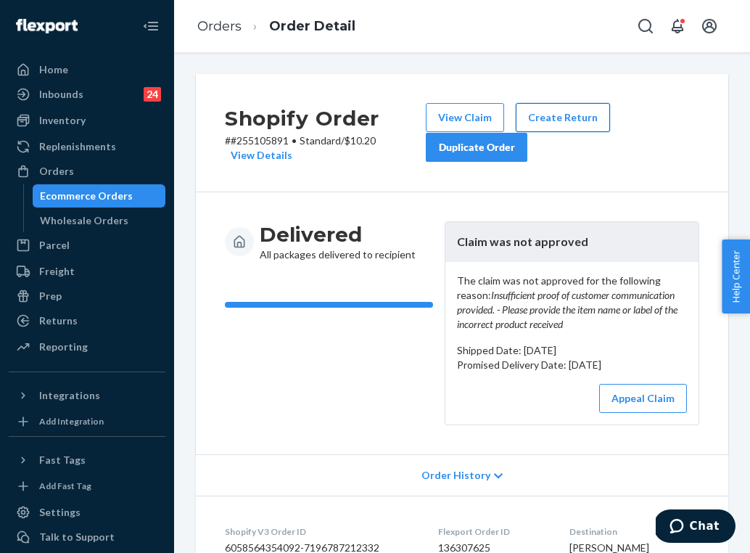
click at [580, 115] on button "Create Return" at bounding box center [563, 117] width 94 height 29
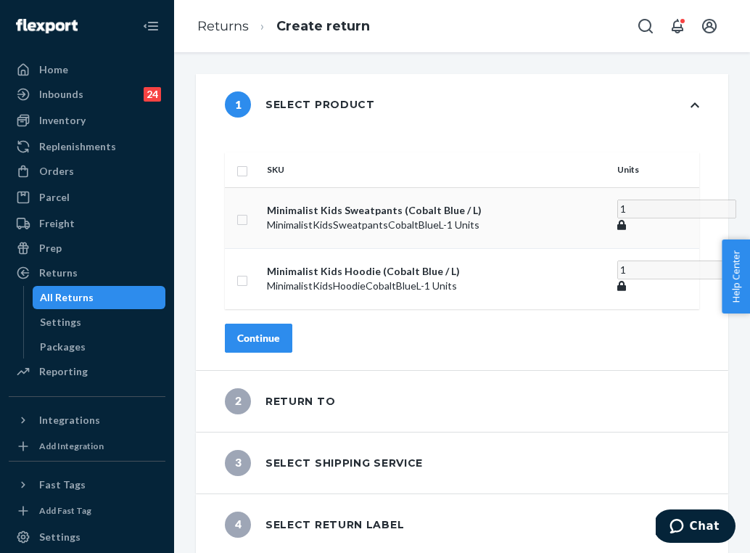
click at [248, 210] on input "checkbox" at bounding box center [242, 217] width 12 height 15
checkbox input "true"
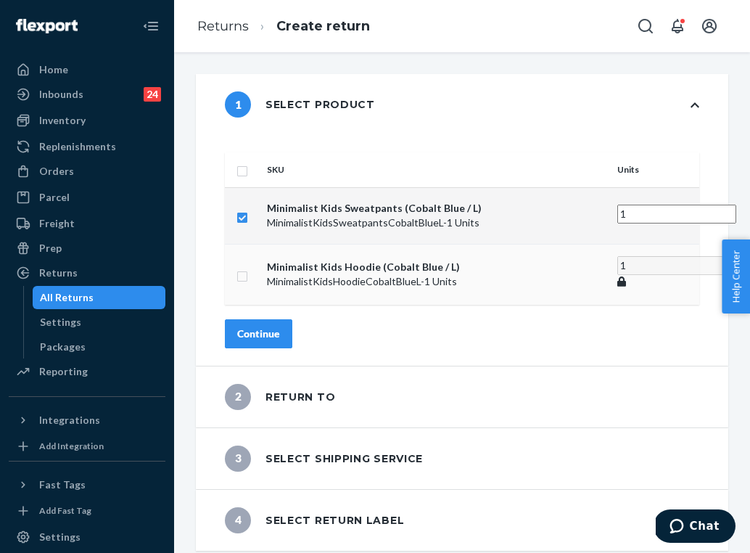
click at [248, 267] on input "checkbox" at bounding box center [242, 274] width 12 height 15
checkbox input "true"
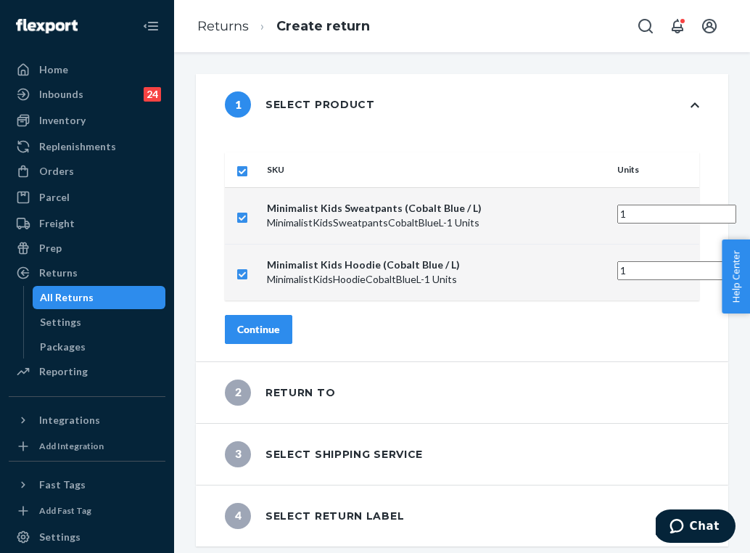
click at [280, 322] on div "Continue" at bounding box center [258, 329] width 43 height 15
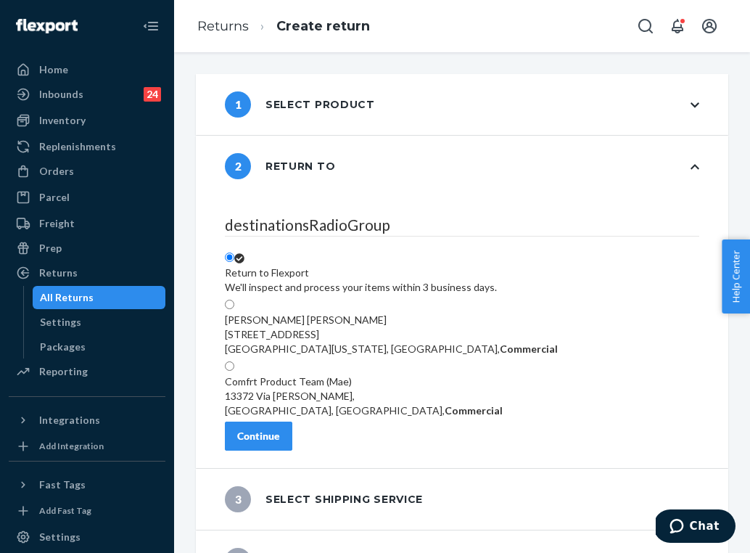
click at [280, 443] on div "Continue" at bounding box center [258, 436] width 43 height 15
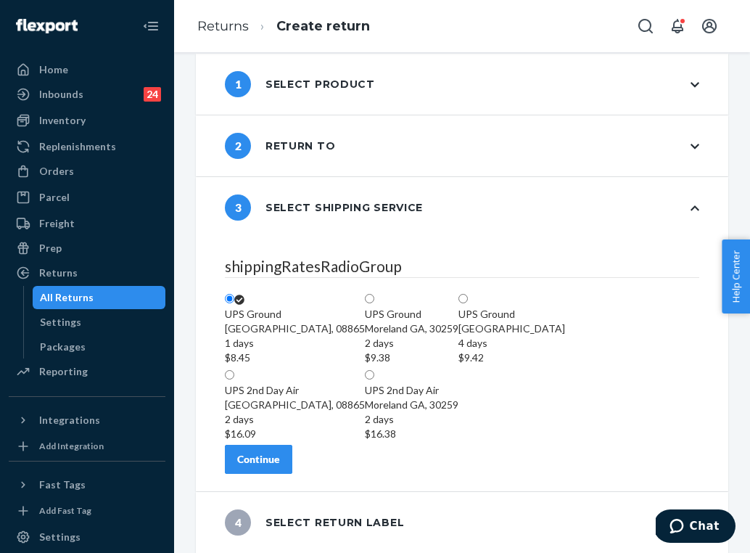
click at [280, 461] on div "Continue" at bounding box center [258, 459] width 43 height 15
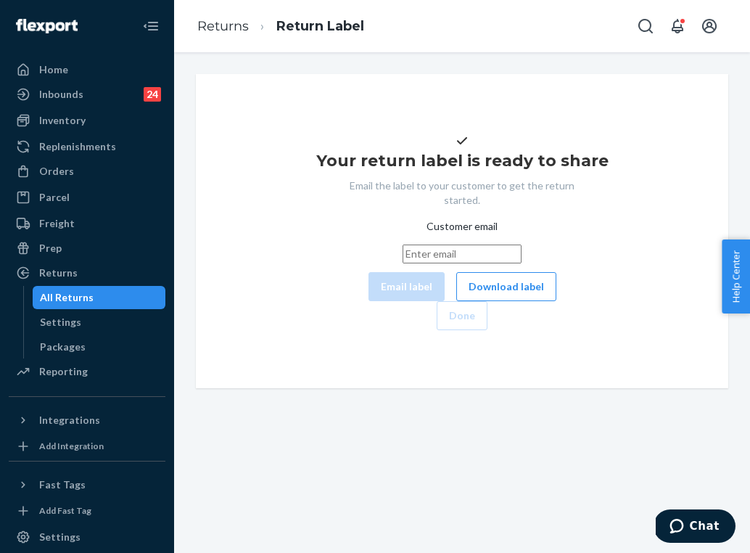
click at [403, 263] on input "Customer email" at bounding box center [462, 253] width 119 height 19
paste input "[EMAIL_ADDRESS][DOMAIN_NAME]"
type input "[EMAIL_ADDRESS][DOMAIN_NAME]"
click at [369, 301] on button "Email label" at bounding box center [407, 286] width 76 height 29
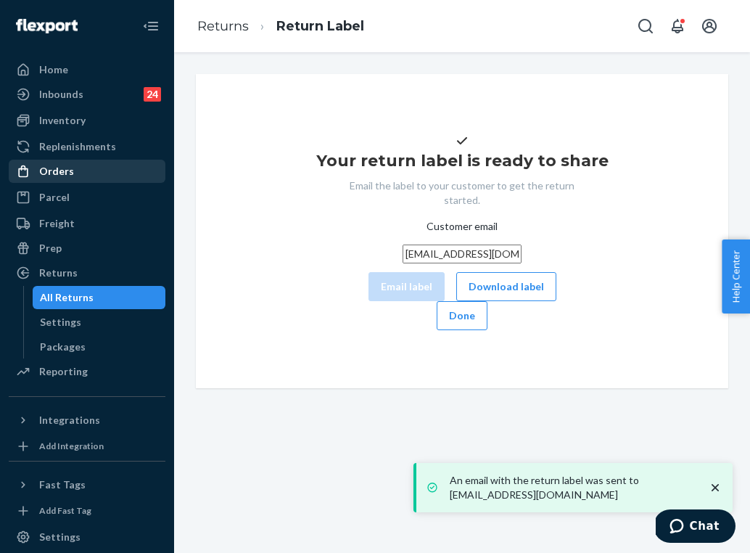
click at [89, 174] on div "Orders" at bounding box center [87, 171] width 154 height 20
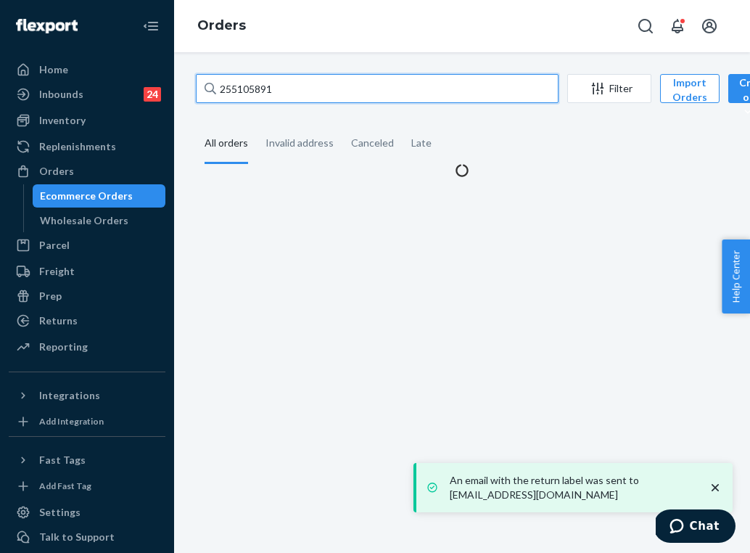
click at [313, 91] on input "255105891" at bounding box center [377, 88] width 363 height 29
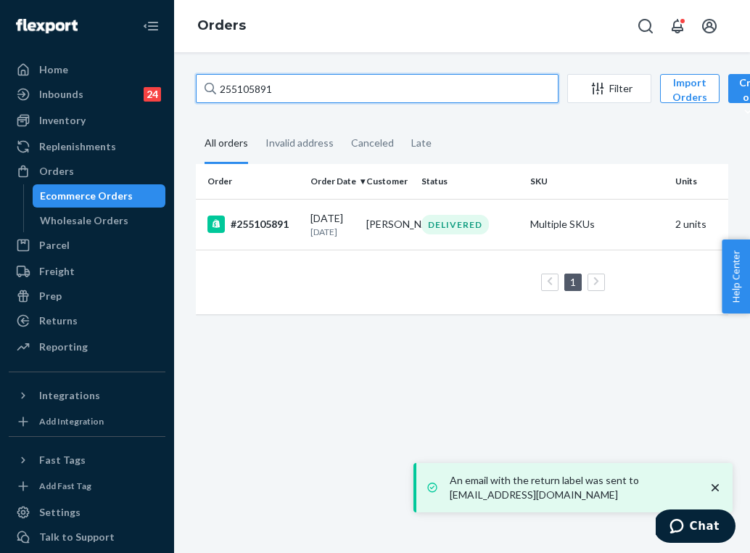
click at [313, 91] on input "255105891" at bounding box center [377, 88] width 363 height 29
paste input "54607"
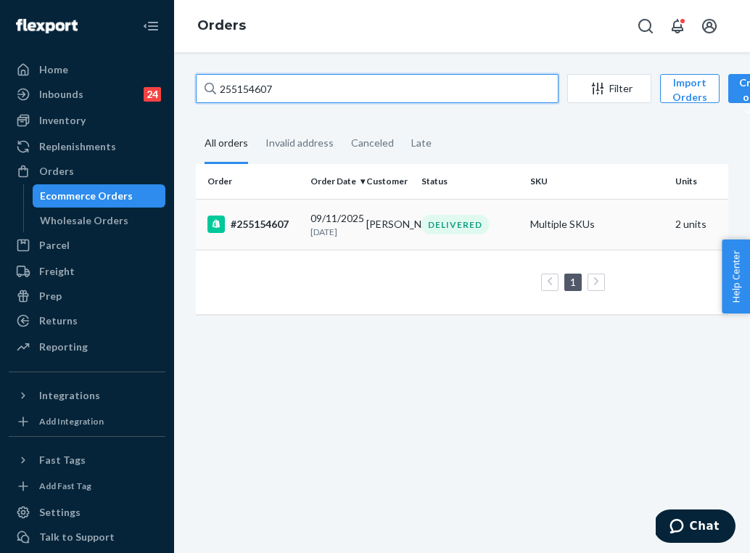
type input "255154607"
click at [363, 234] on td "[PERSON_NAME]" at bounding box center [389, 224] width 56 height 51
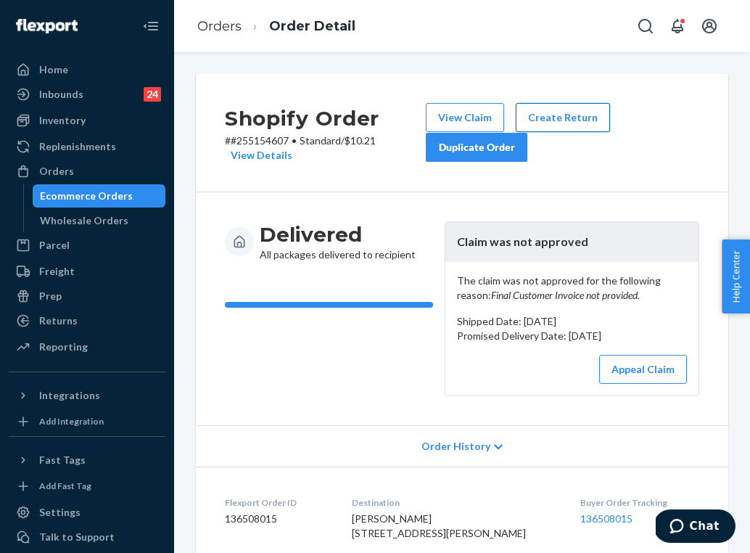
click at [566, 122] on button "Create Return" at bounding box center [563, 117] width 94 height 29
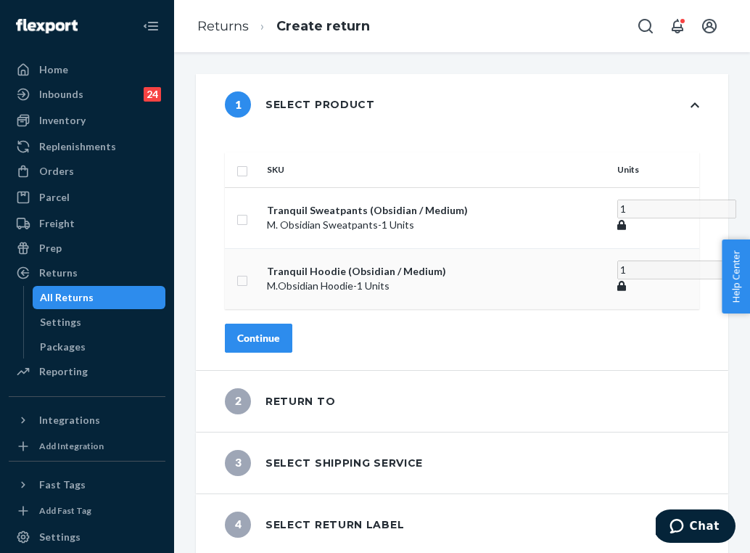
click at [248, 271] on input "checkbox" at bounding box center [242, 278] width 12 height 15
checkbox input "true"
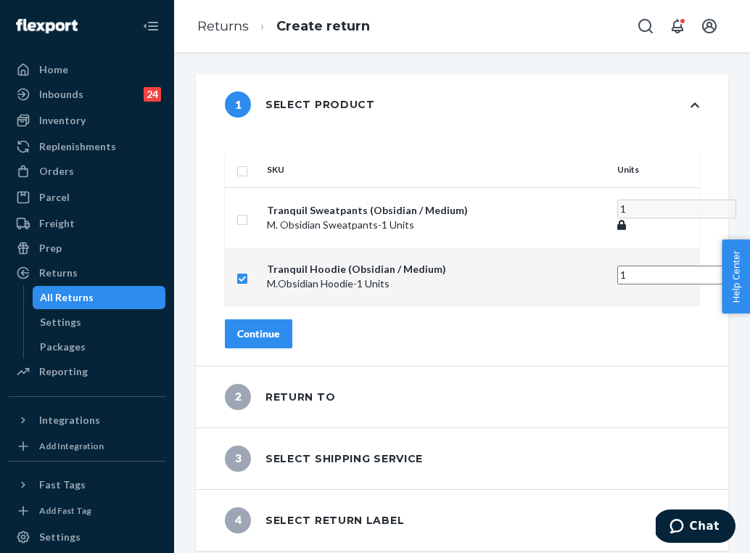
click at [292, 319] on button "Continue" at bounding box center [258, 333] width 67 height 29
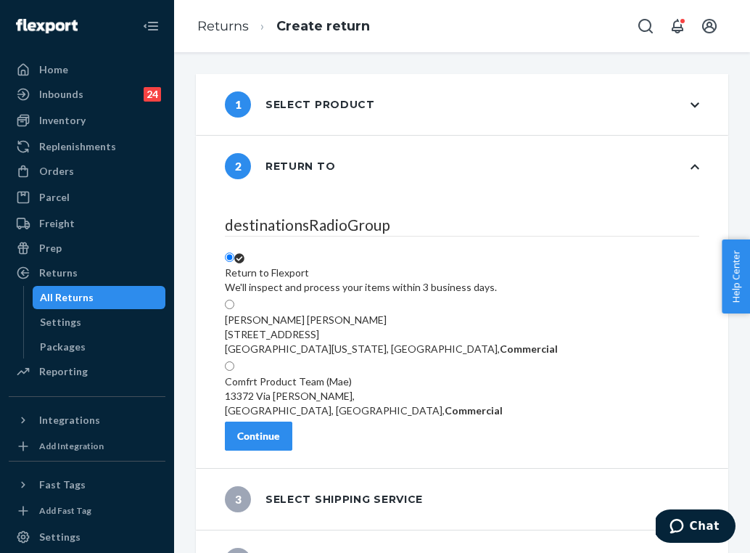
click at [292, 448] on button "Continue" at bounding box center [258, 435] width 67 height 29
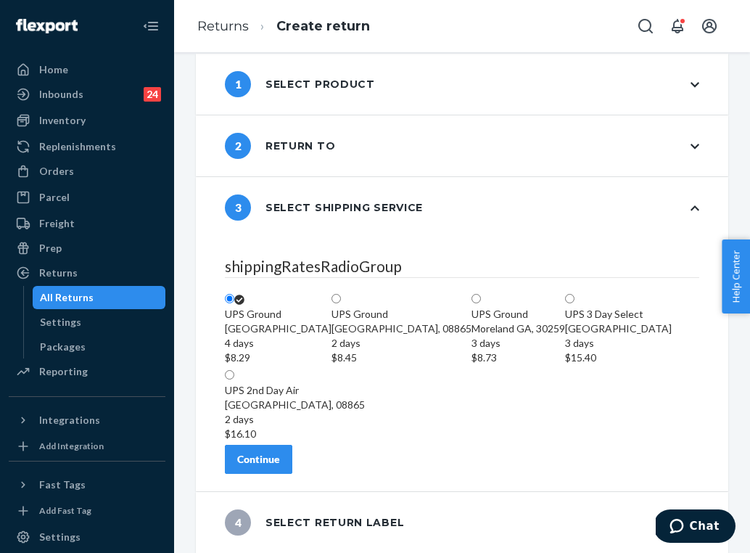
click at [280, 459] on div "Continue" at bounding box center [258, 459] width 43 height 15
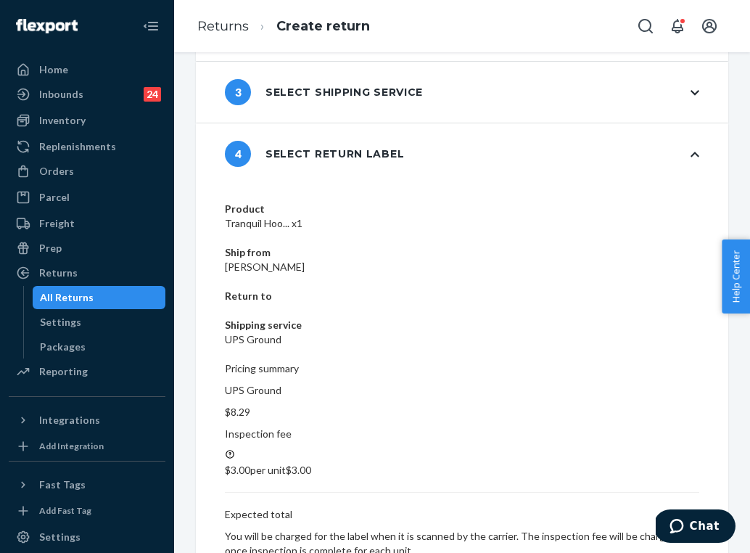
scroll to position [37, 0]
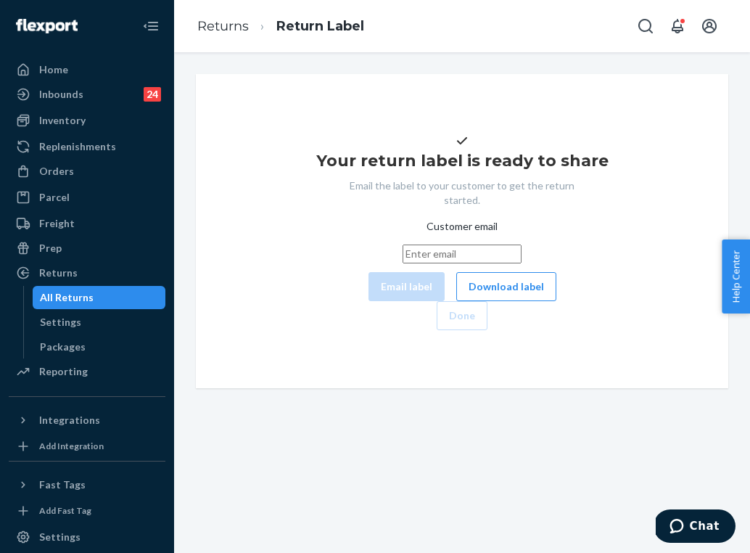
click at [403, 263] on input "Customer email" at bounding box center [462, 253] width 119 height 19
paste input "[PERSON_NAME][EMAIL_ADDRESS][PERSON_NAME][DOMAIN_NAME]"
type input "[PERSON_NAME][EMAIL_ADDRESS][PERSON_NAME][DOMAIN_NAME]"
click at [369, 301] on button "Email label" at bounding box center [407, 286] width 76 height 29
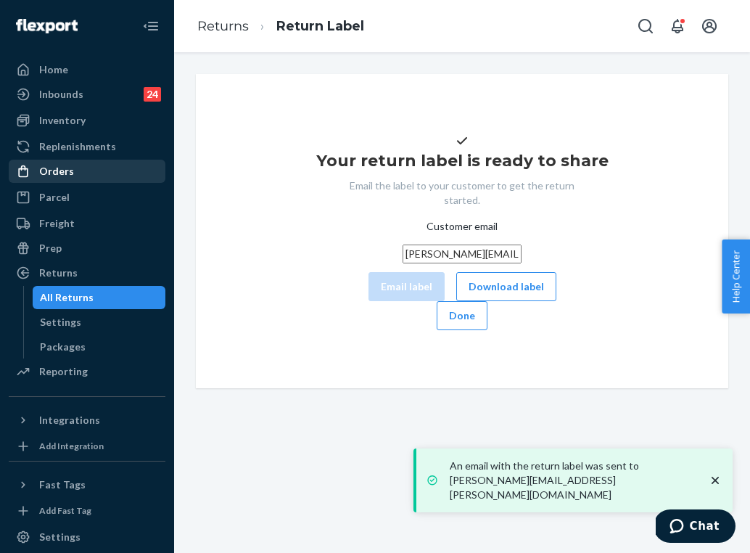
click at [81, 179] on div "Orders" at bounding box center [87, 171] width 154 height 20
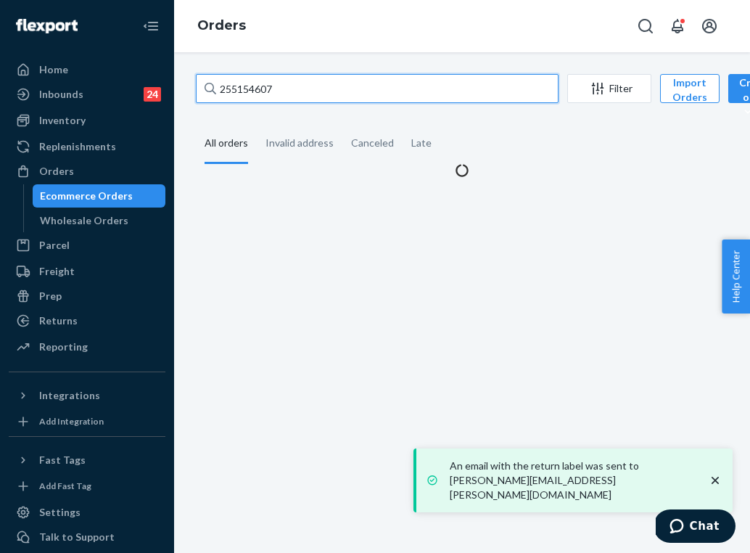
click at [266, 91] on input "255154607" at bounding box center [377, 88] width 363 height 29
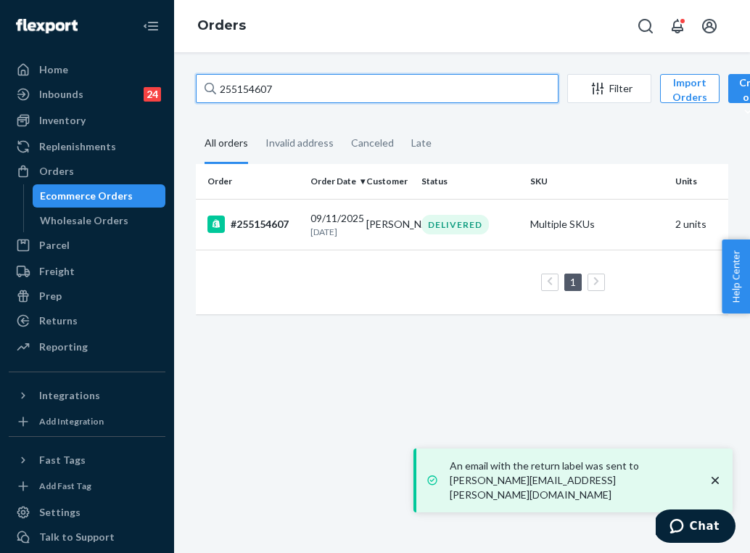
paste input "223611"
type input "255223611"
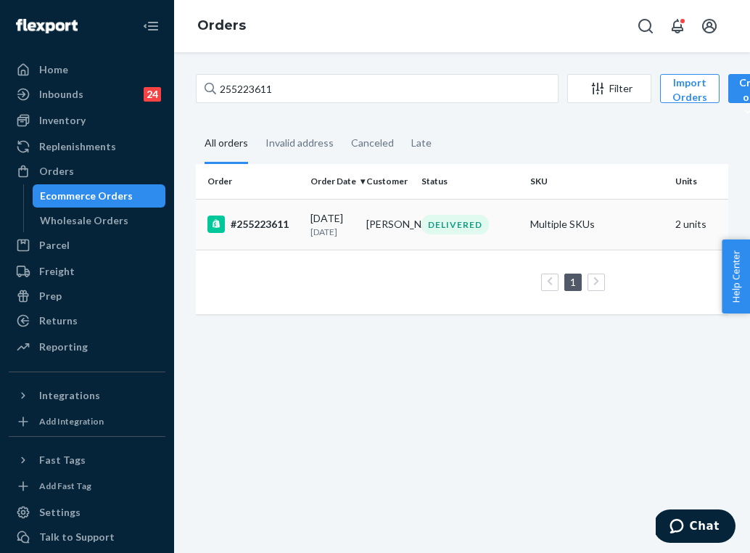
click at [338, 239] on td "[DATE] [DATE]" at bounding box center [333, 224] width 56 height 51
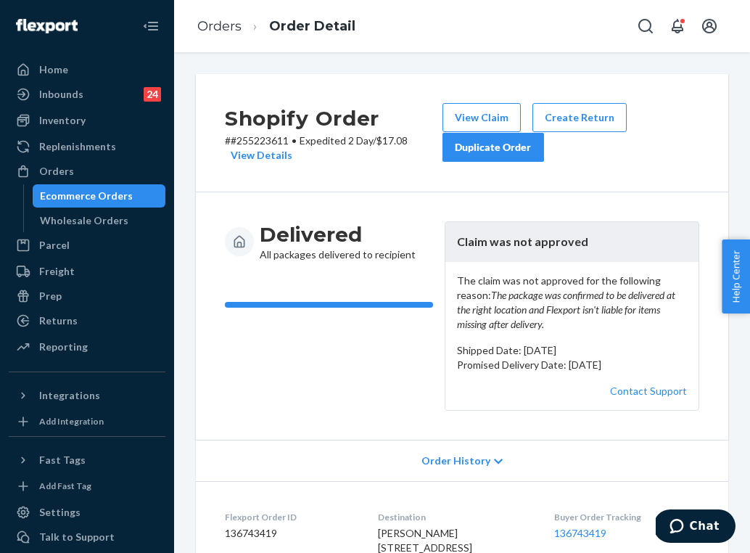
click at [509, 145] on div "Duplicate Order" at bounding box center [493, 147] width 77 height 15
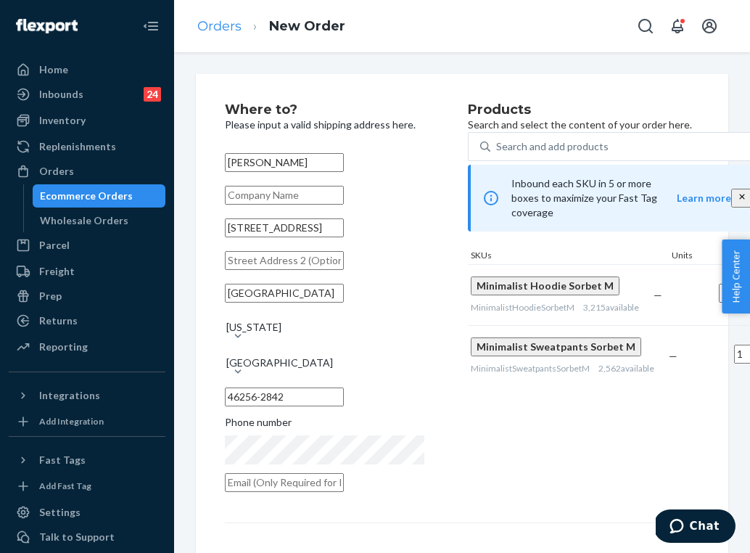
click at [221, 23] on link "Orders" at bounding box center [219, 26] width 44 height 16
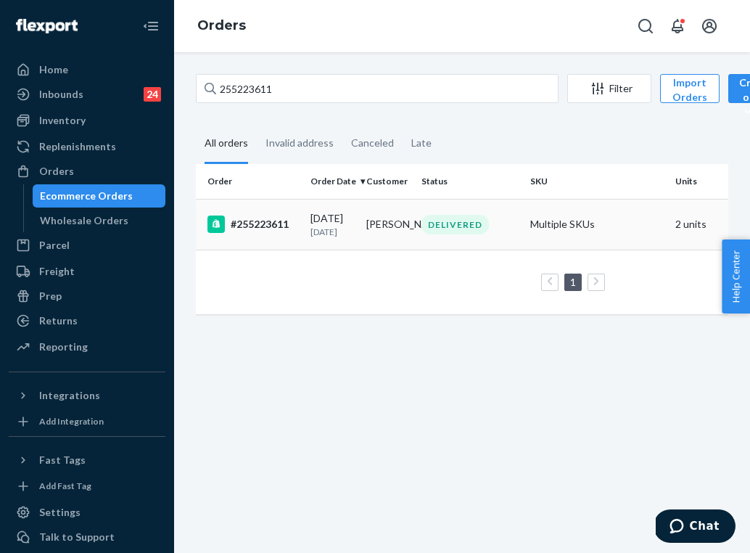
click at [470, 221] on div "DELIVERED" at bounding box center [454, 225] width 67 height 20
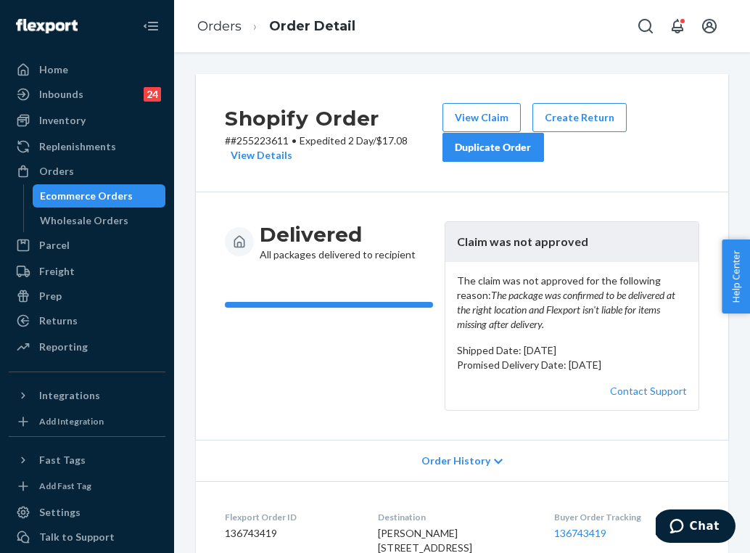
click at [514, 145] on div "Duplicate Order" at bounding box center [493, 147] width 77 height 15
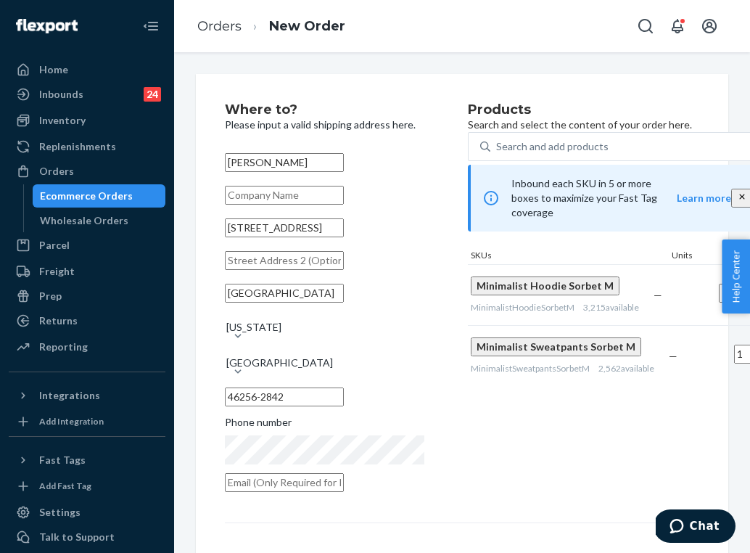
click at [265, 237] on input "[STREET_ADDRESS]" at bounding box center [284, 227] width 119 height 19
paste input "[STREET_ADDRESS]."
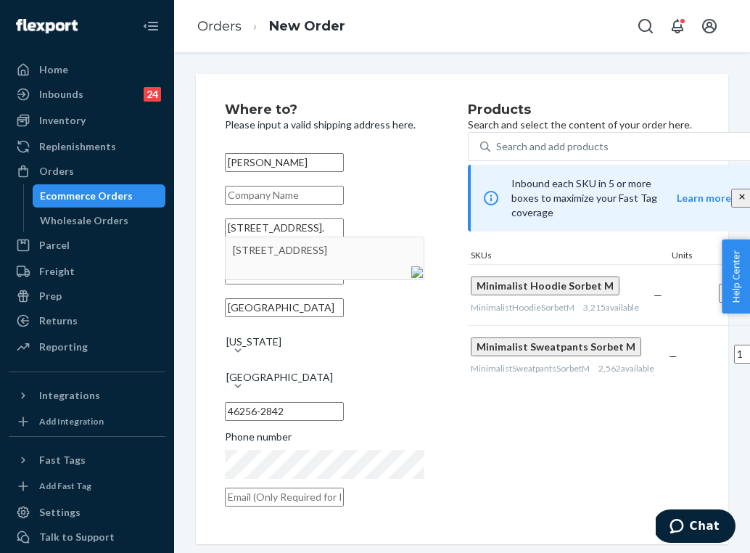
type input "[STREET_ADDRESS]."
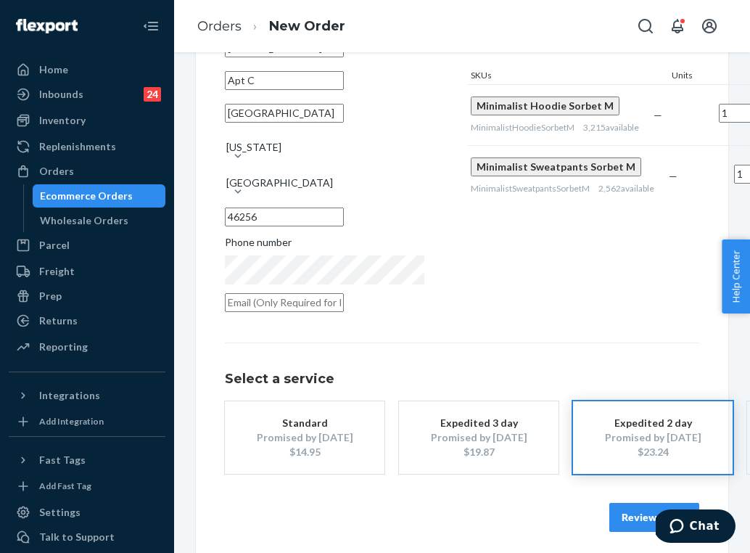
scroll to position [179, 0]
click at [633, 516] on button "Review Order" at bounding box center [654, 517] width 90 height 29
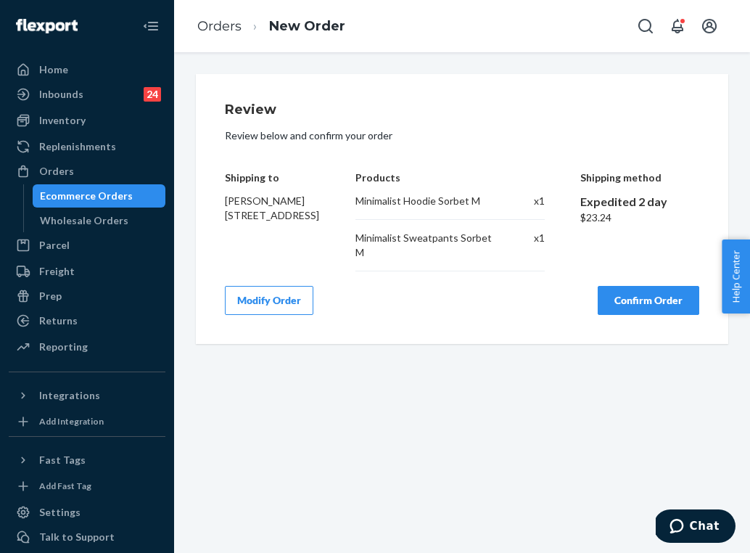
scroll to position [0, 0]
click at [634, 305] on button "Confirm Order" at bounding box center [649, 300] width 102 height 29
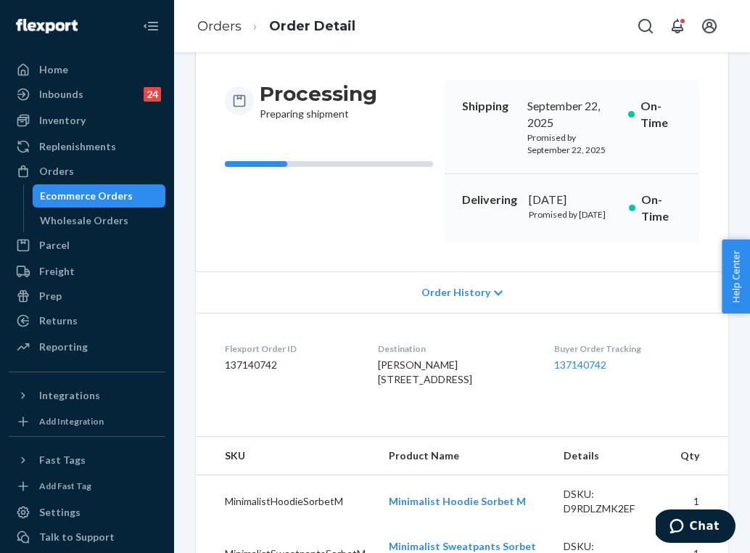
scroll to position [139, 0]
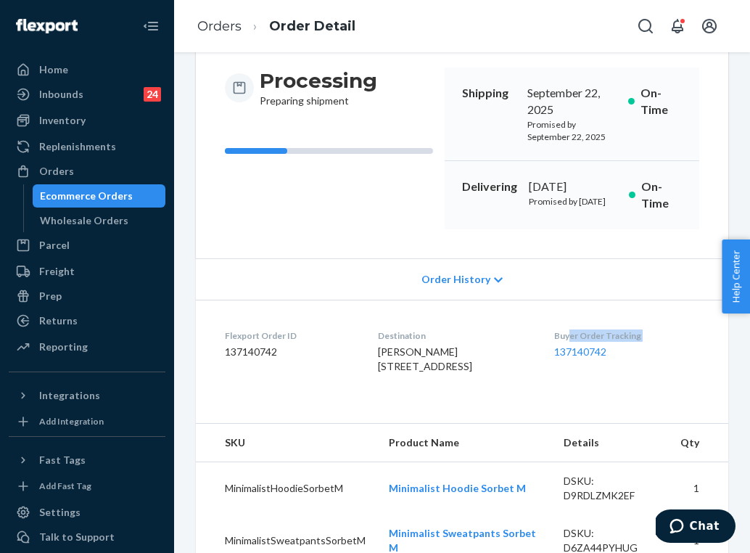
drag, startPoint x: 635, startPoint y: 365, endPoint x: 580, endPoint y: 358, distance: 54.9
click at [580, 358] on div "Buyer Order Tracking 137140742" at bounding box center [626, 354] width 145 height 50
drag, startPoint x: 631, startPoint y: 371, endPoint x: 563, endPoint y: 355, distance: 70.2
click at [563, 355] on dl "Flexport Order ID 137140742 Destination [PERSON_NAME] [STREET_ADDRESS] US Buyer…" at bounding box center [462, 354] width 532 height 109
copy div "Buyer Order Tracking 137140742"
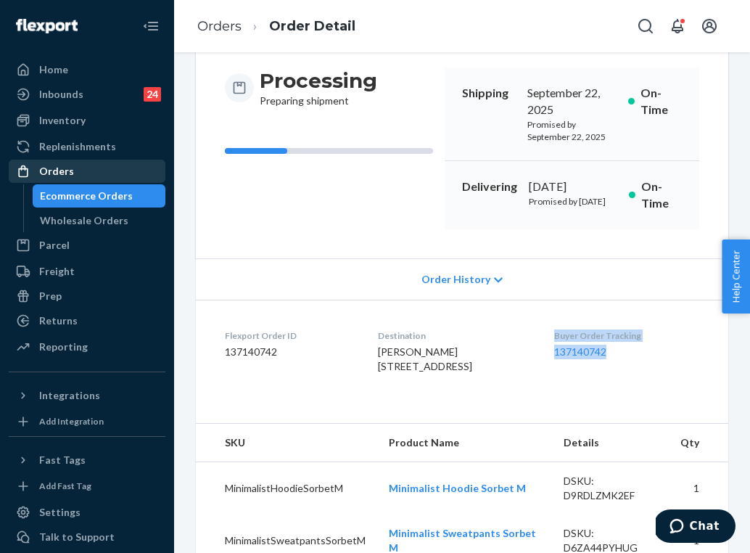
click at [132, 162] on div "Orders" at bounding box center [87, 171] width 154 height 20
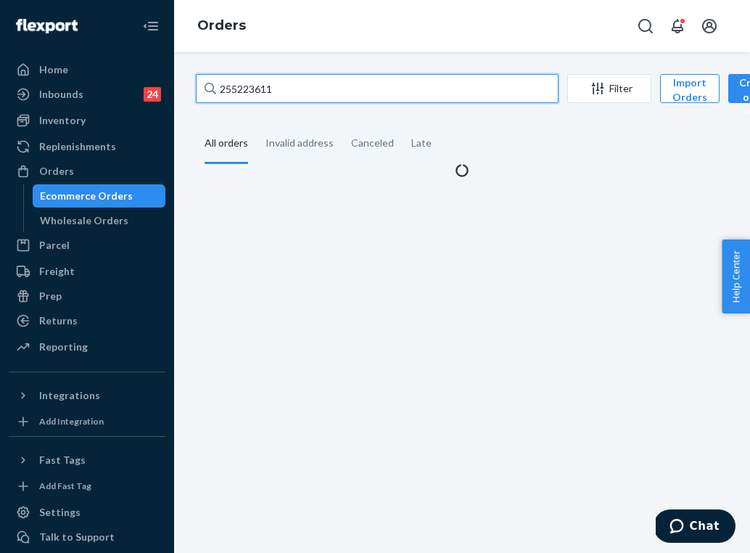
click at [273, 89] on input "255223611" at bounding box center [377, 88] width 363 height 29
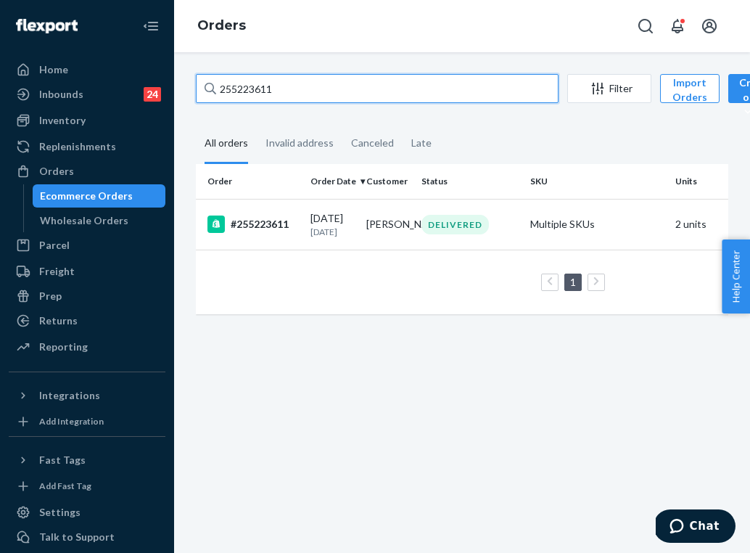
click at [273, 89] on input "255223611" at bounding box center [377, 88] width 363 height 29
paste input "136457"
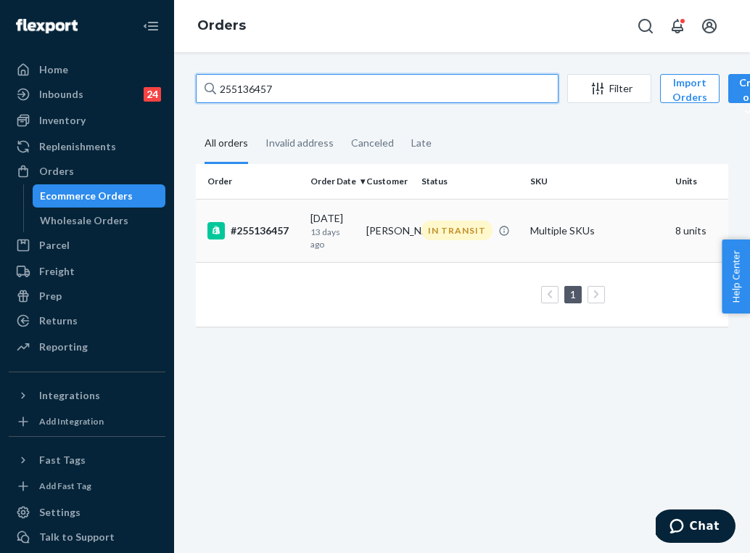
type input "255136457"
click at [334, 247] on p "13 days ago" at bounding box center [332, 238] width 44 height 25
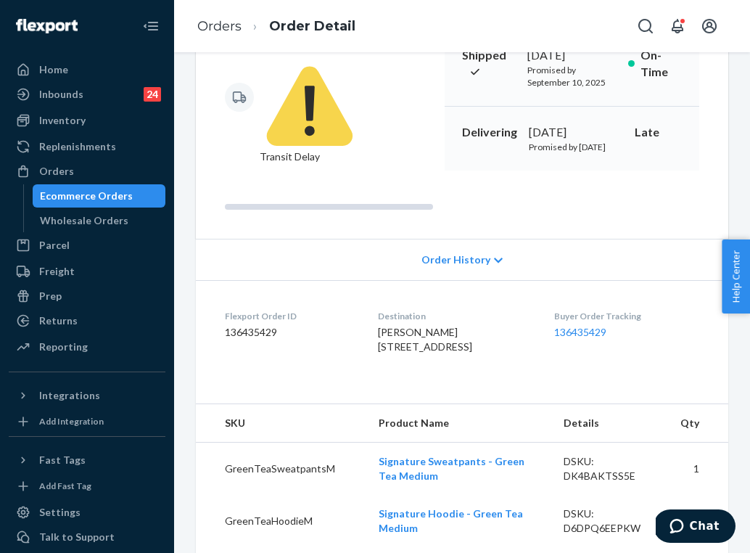
scroll to position [178, 0]
click at [585, 331] on link "136435429" at bounding box center [580, 331] width 52 height 12
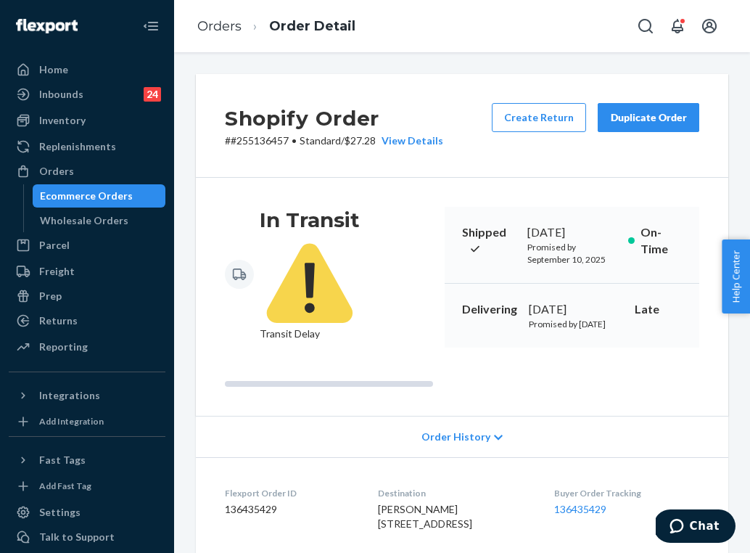
scroll to position [0, 0]
click at [235, 28] on link "Orders" at bounding box center [219, 26] width 44 height 16
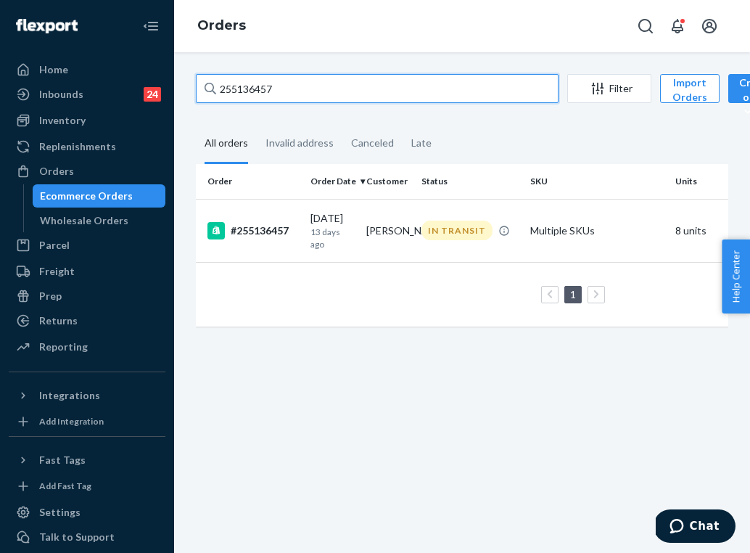
click at [269, 89] on input "255136457" at bounding box center [377, 88] width 363 height 29
paste input "25286"
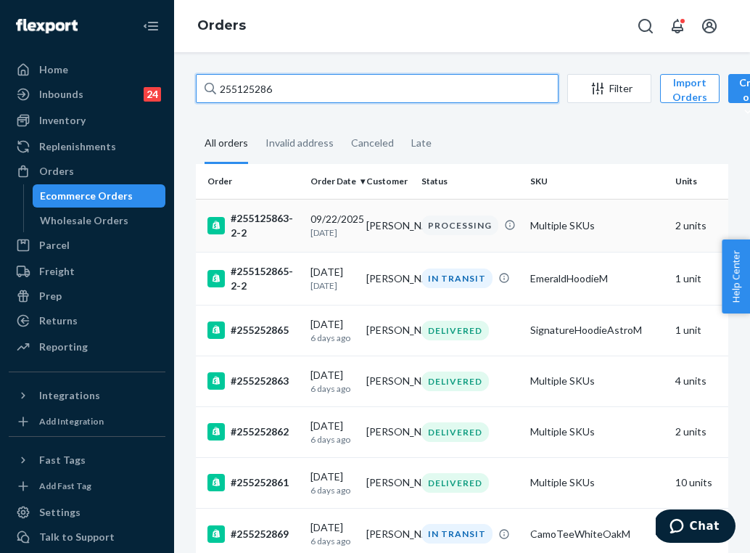
type input "255125286"
